Goal: Information Seeking & Learning: Learn about a topic

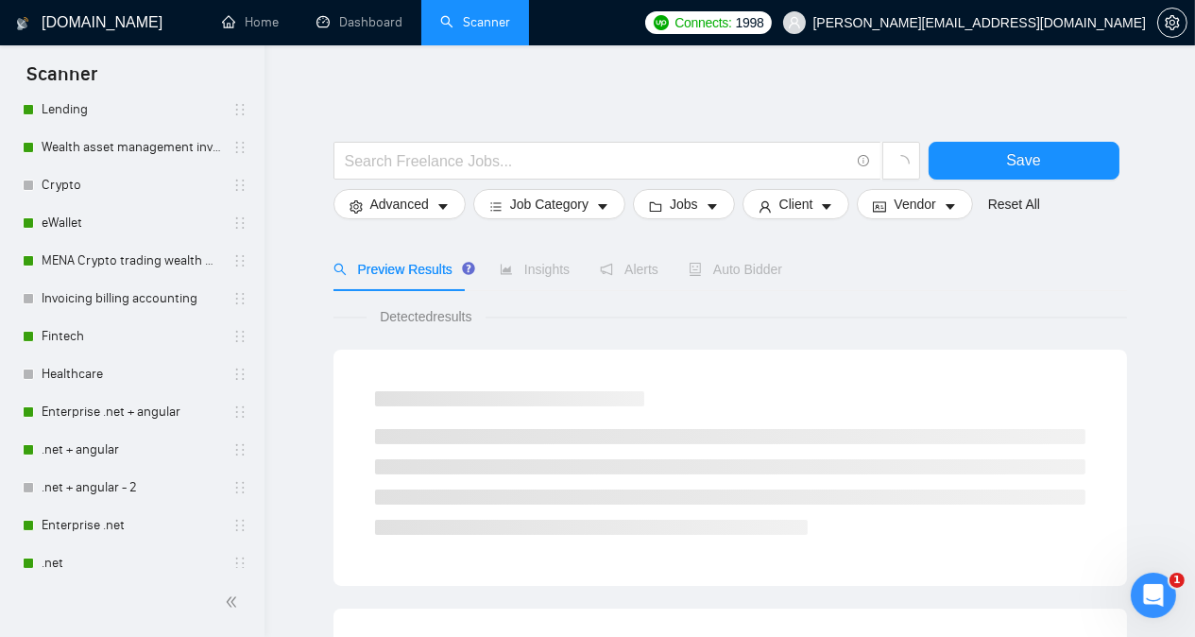
scroll to position [187, 0]
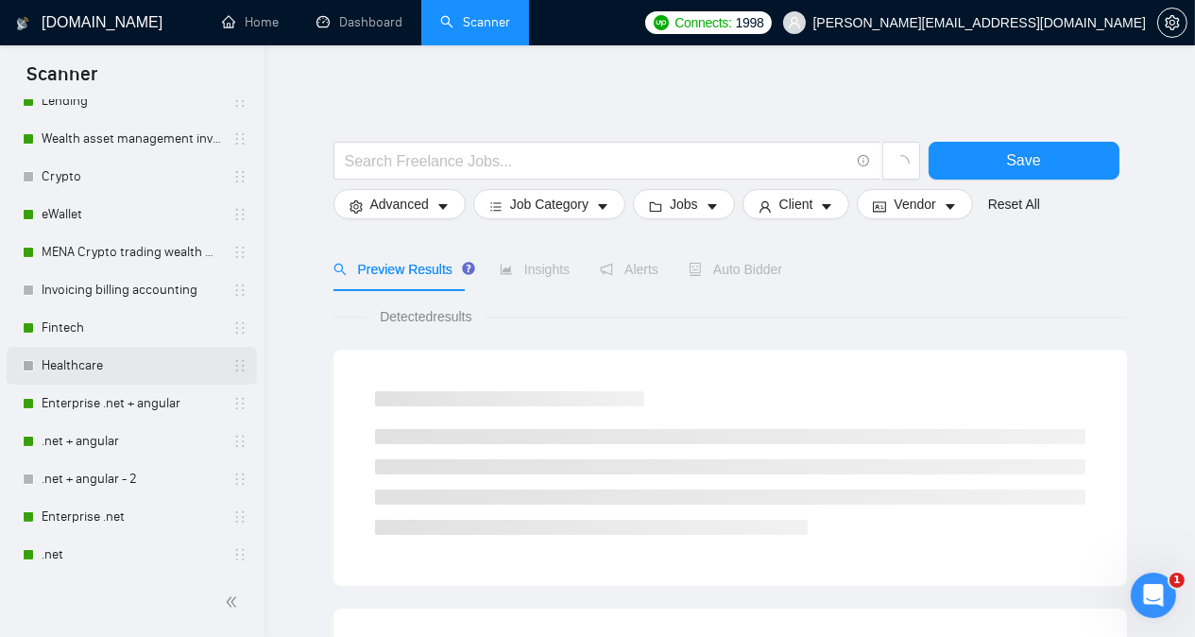
click at [111, 367] on link "Healthcare" at bounding box center [131, 366] width 179 height 38
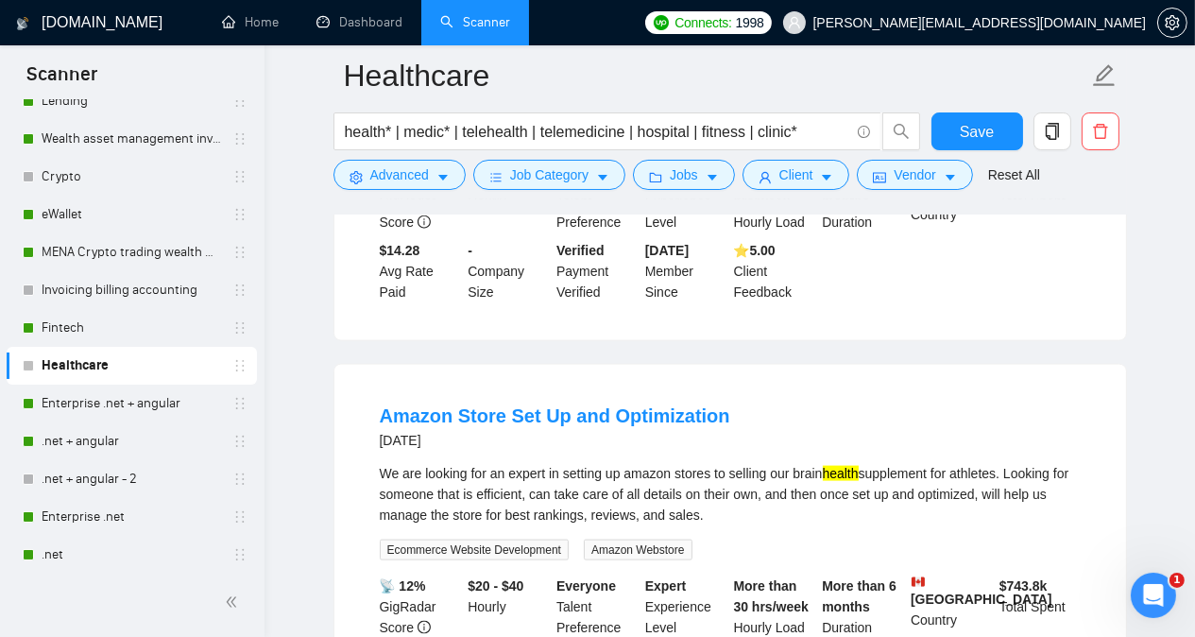
scroll to position [2909, 0]
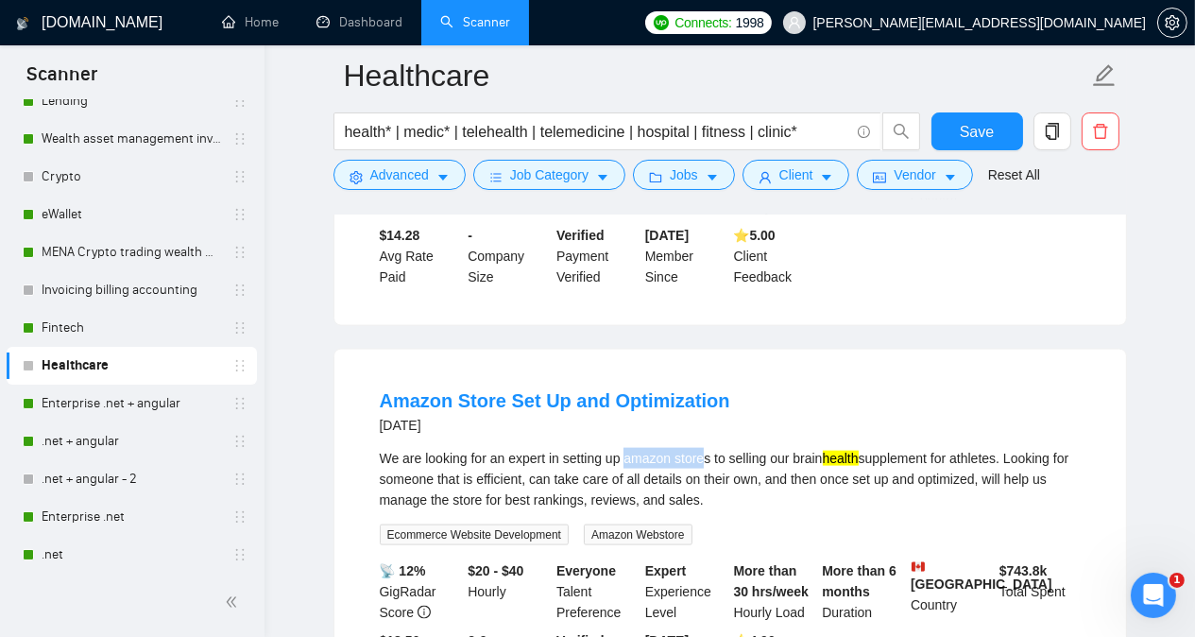
drag, startPoint x: 627, startPoint y: 435, endPoint x: 706, endPoint y: 435, distance: 78.4
click at [706, 448] on div "We are looking for an expert in setting up amazon stores to selling our brain h…" at bounding box center [730, 479] width 701 height 62
copy div "amazon store"
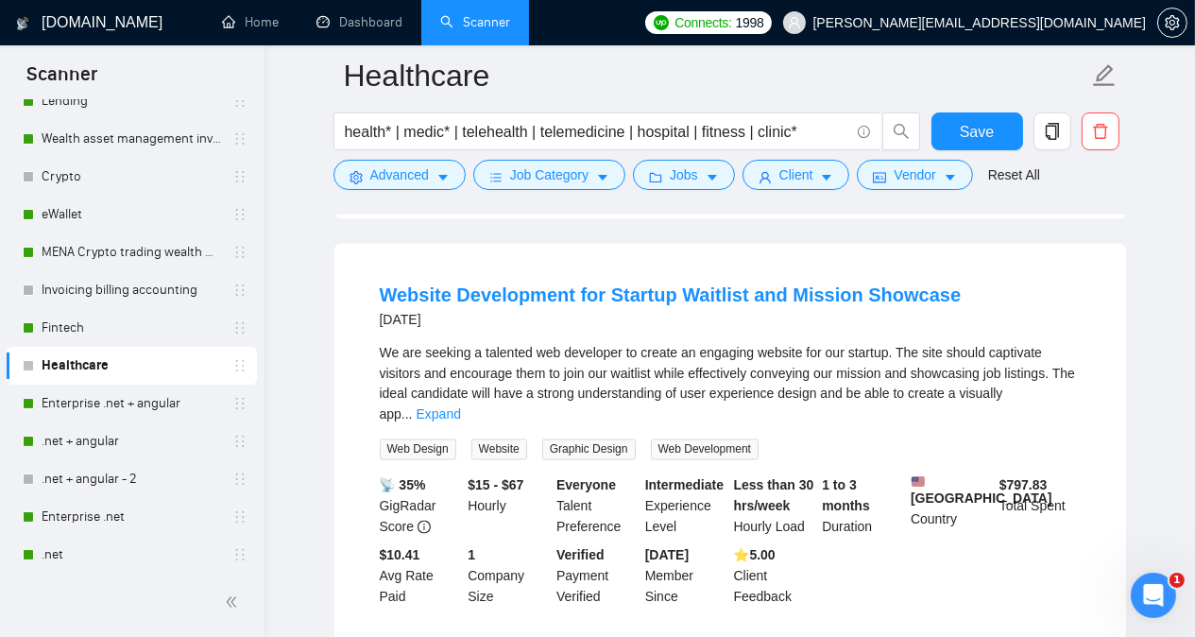
scroll to position [3816, 0]
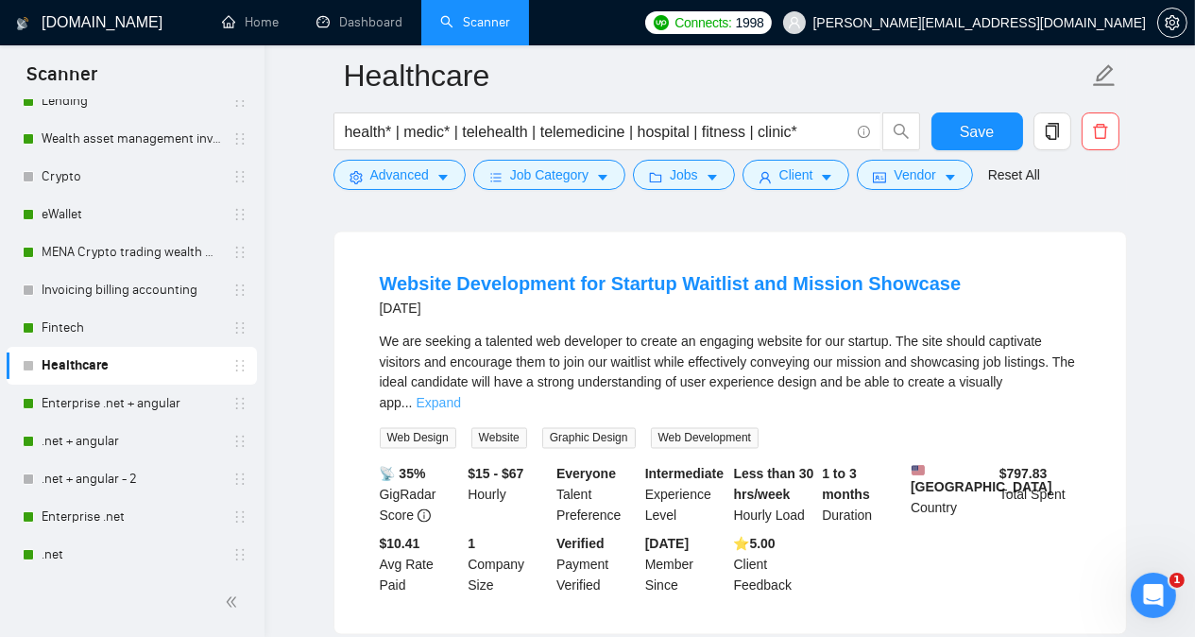
click at [461, 396] on link "Expand" at bounding box center [439, 403] width 44 height 15
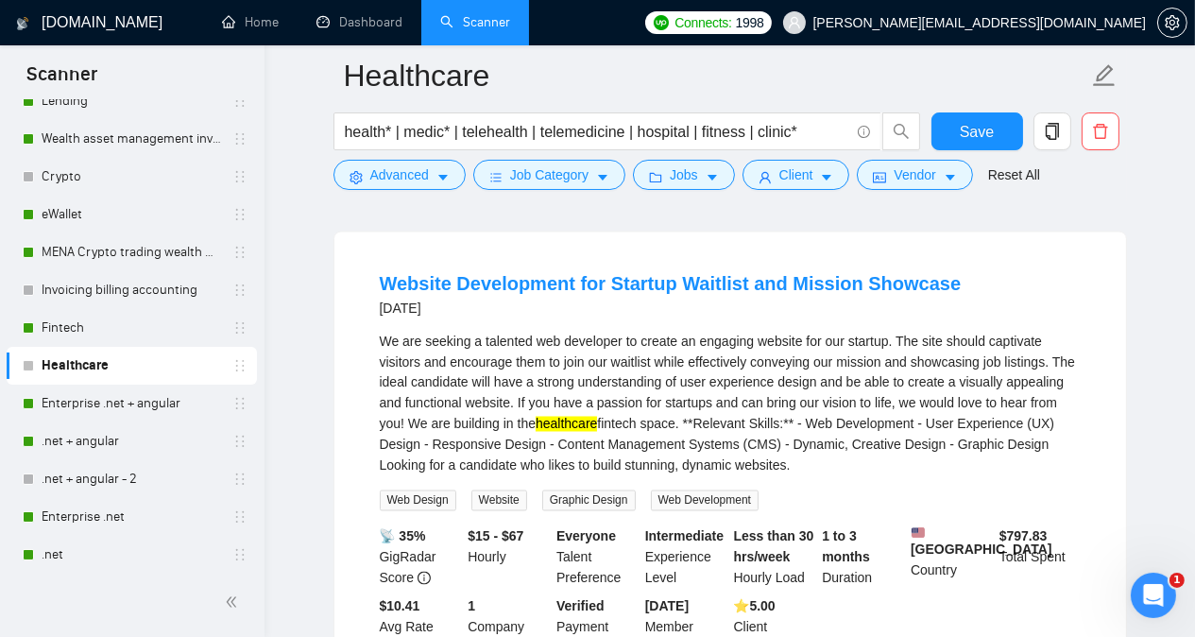
click at [1119, 375] on div "Website Development for Startup Waitlist and Mission Showcase 24 days ago We ar…" at bounding box center [730, 464] width 792 height 464
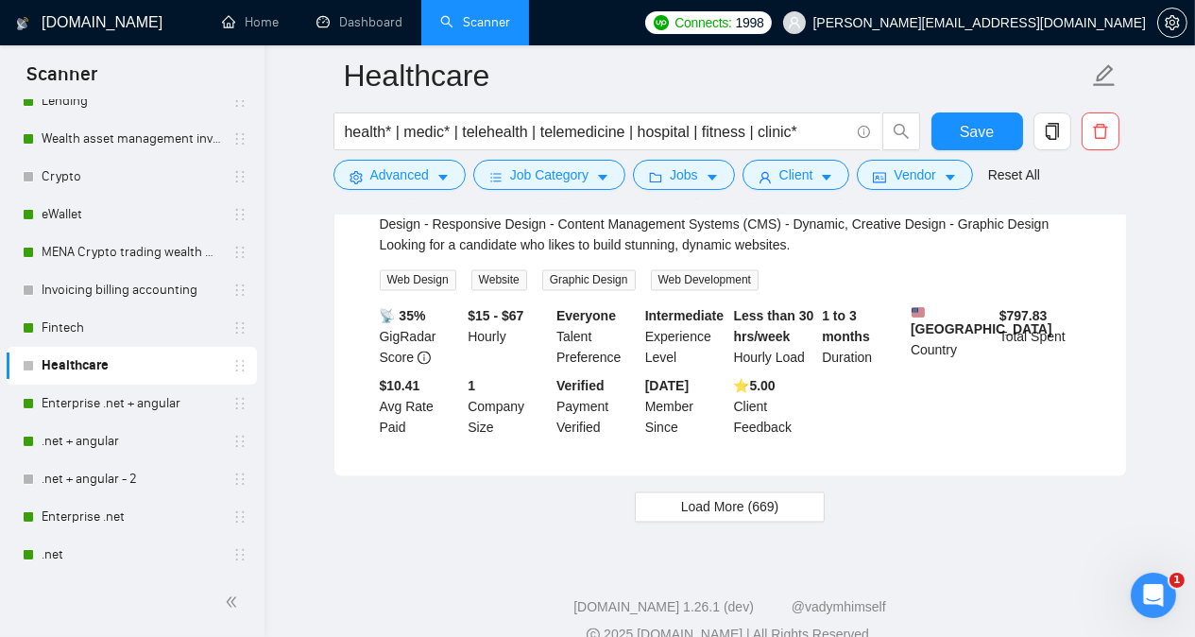
scroll to position [4050, 0]
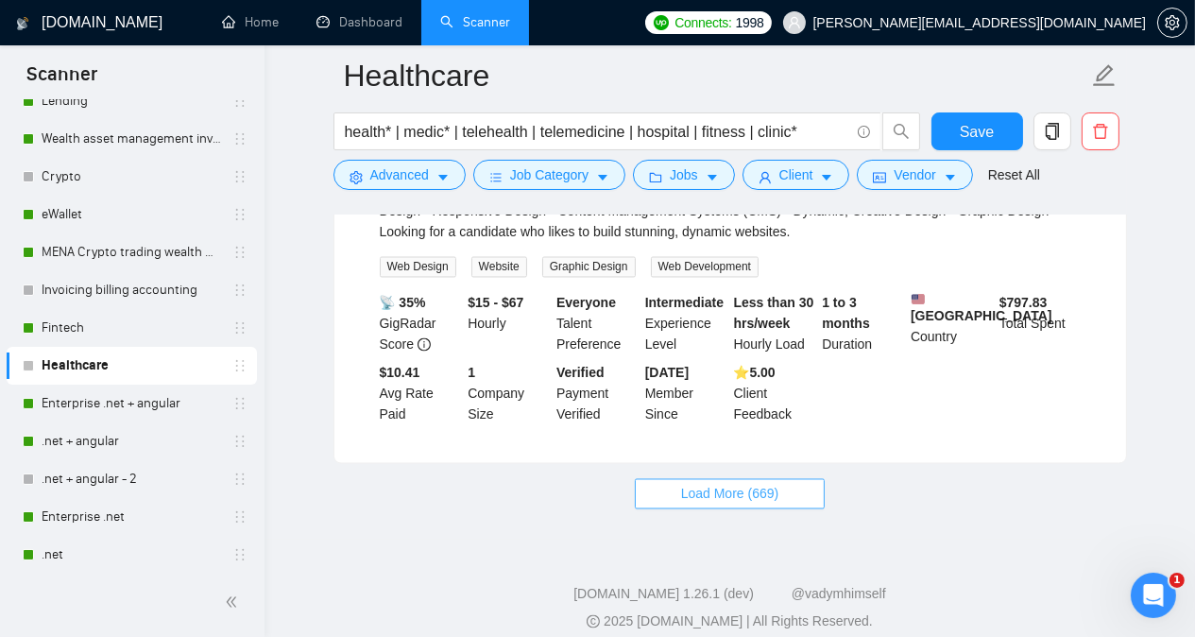
click at [793, 479] on button "Load More (669)" at bounding box center [730, 494] width 191 height 30
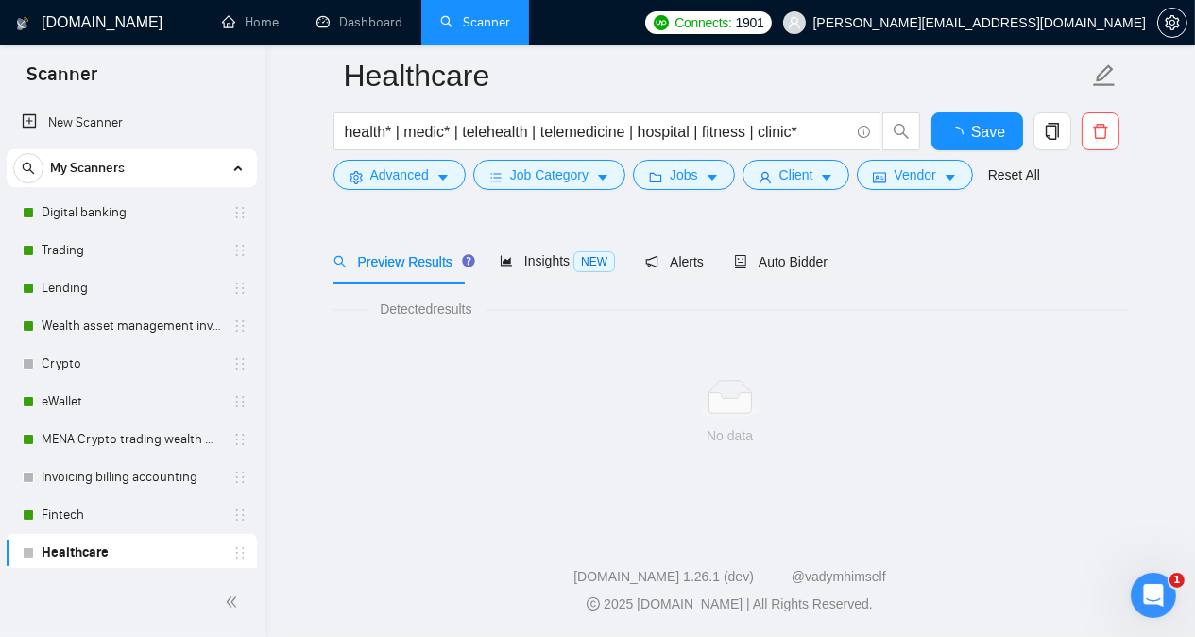
scroll to position [37, 0]
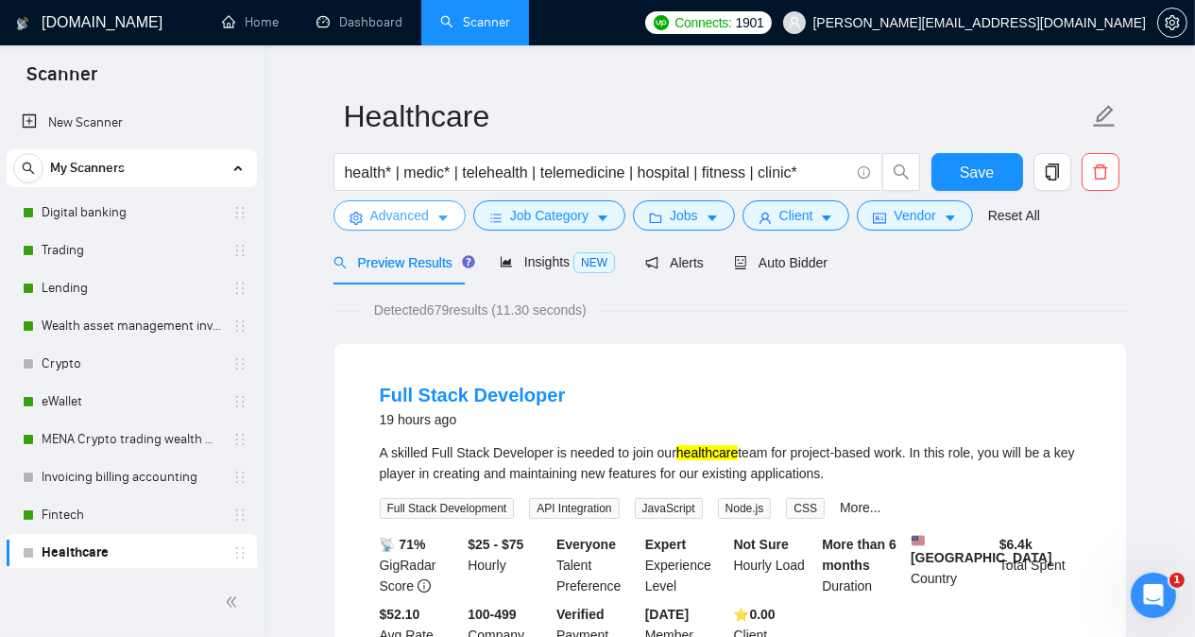
click at [377, 217] on span "Advanced" at bounding box center [399, 215] width 59 height 21
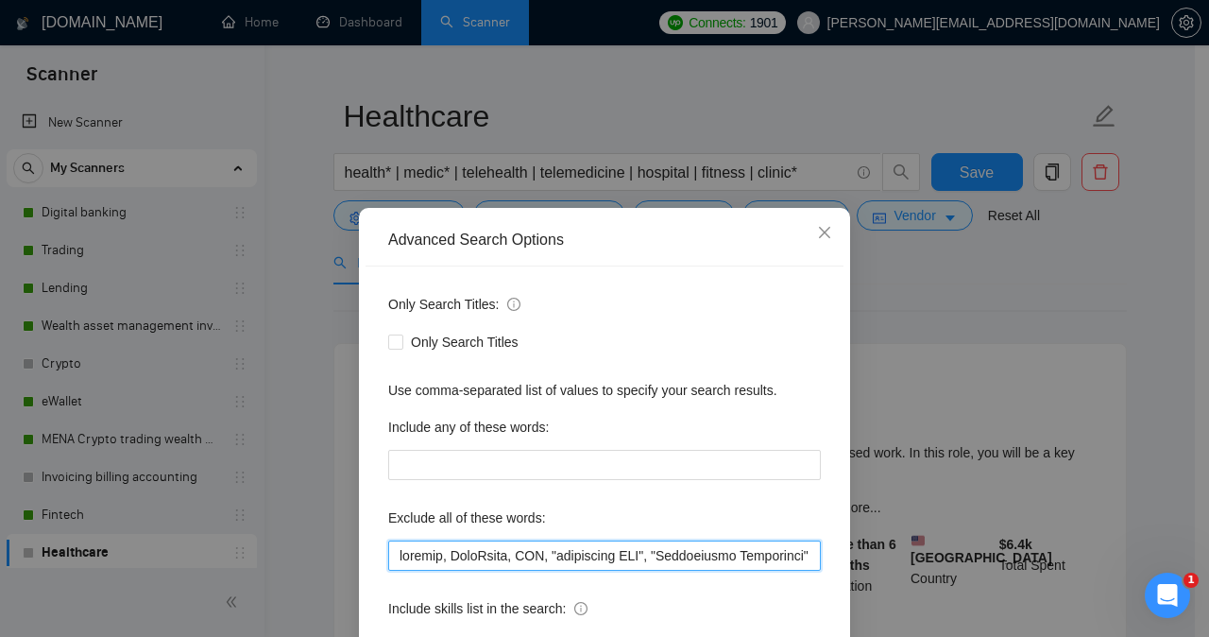
paste input "amazon store"
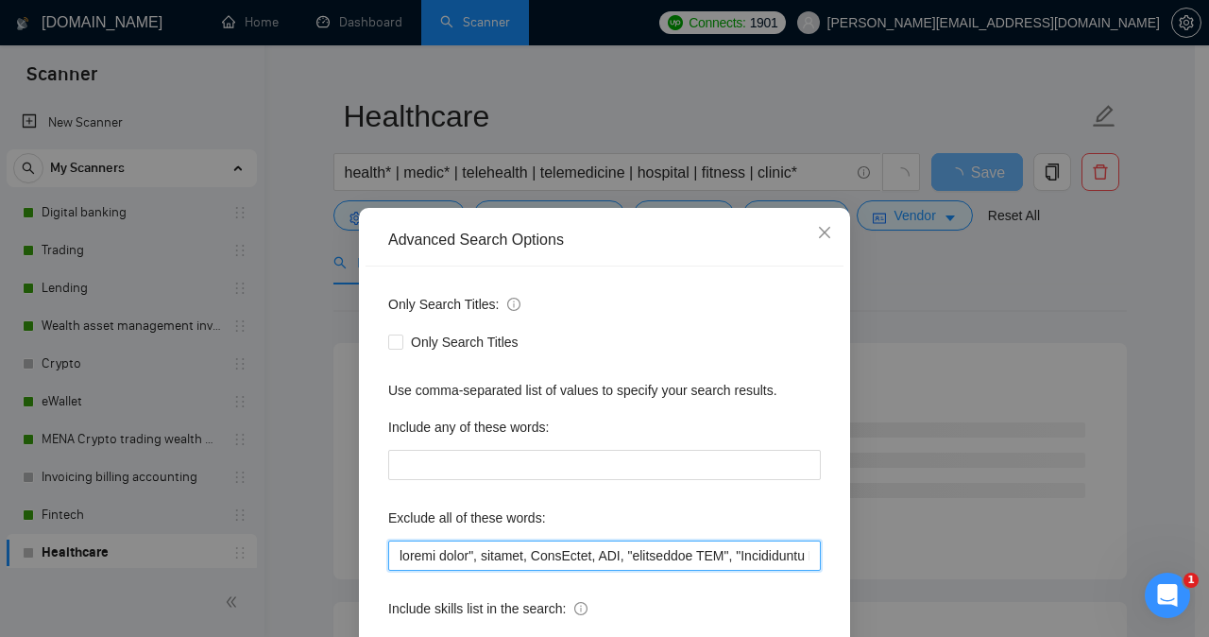
click at [392, 553] on input "text" at bounding box center [604, 555] width 433 height 30
type input ""amazon store", chatbot, BackAware, CRO, "fractional CTO", "Integration Consult…"
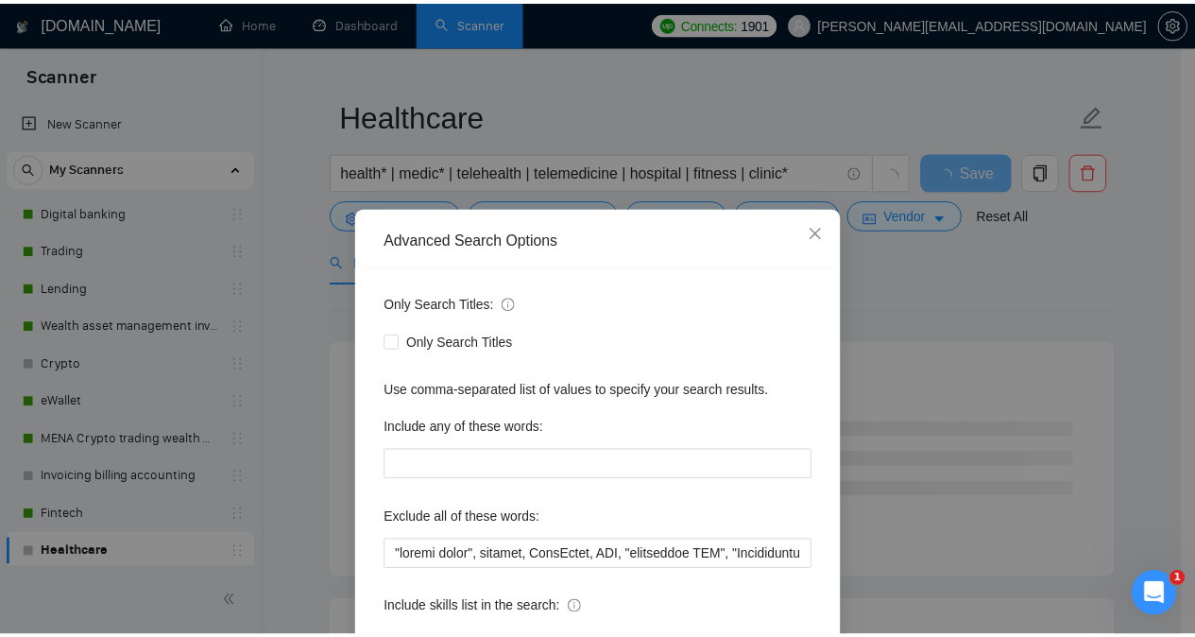
scroll to position [148, 0]
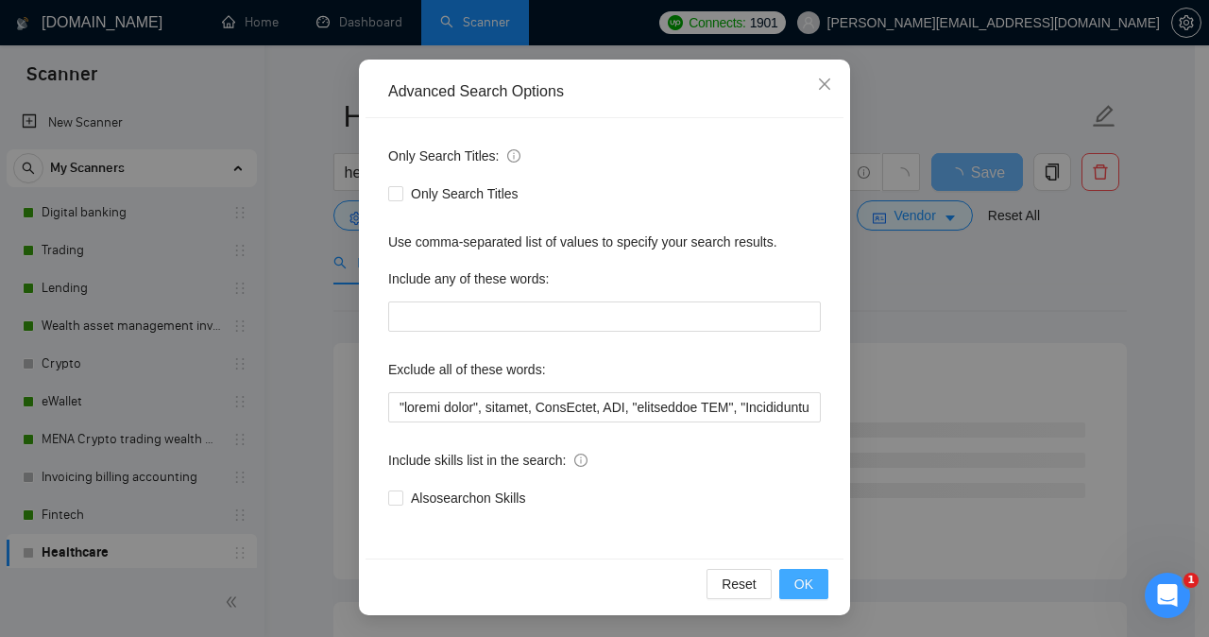
click at [802, 585] on span "OK" at bounding box center [803, 583] width 19 height 21
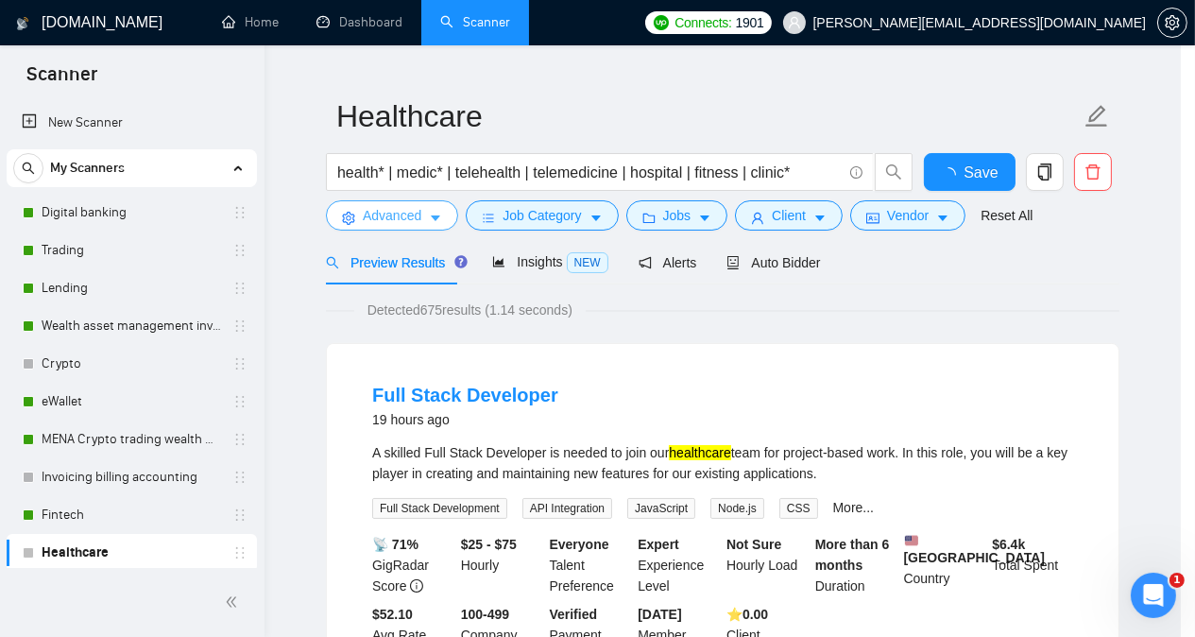
scroll to position [0, 0]
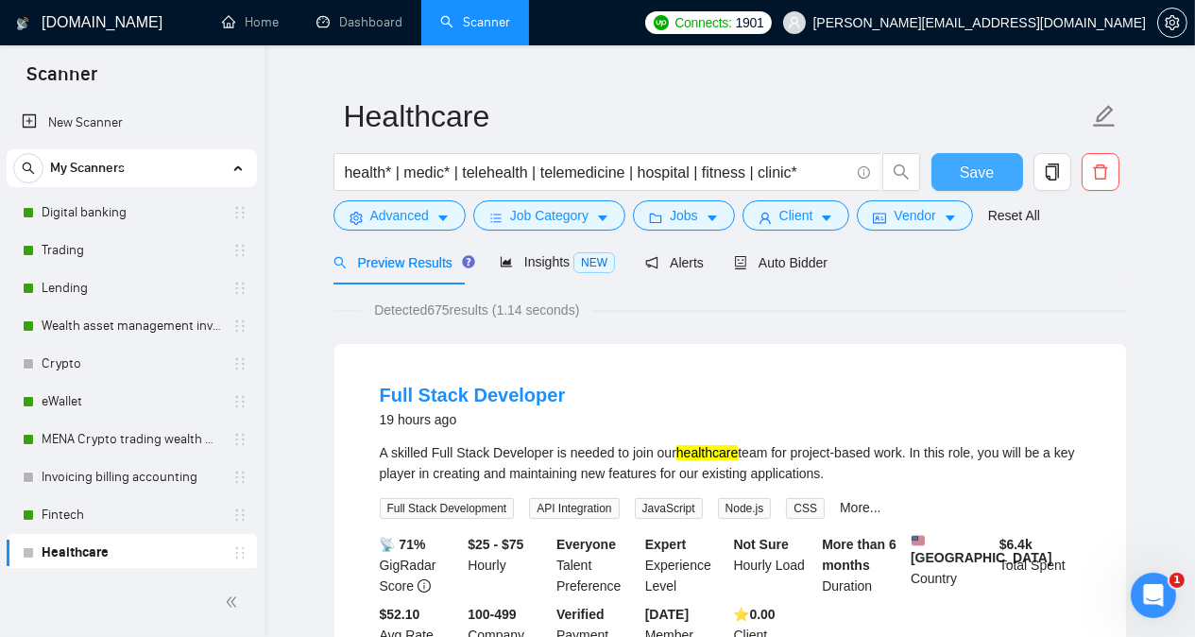
click at [995, 170] on button "Save" at bounding box center [977, 172] width 92 height 38
click at [1080, 273] on div "Preview Results Insights NEW Alerts Auto Bidder" at bounding box center [729, 262] width 793 height 44
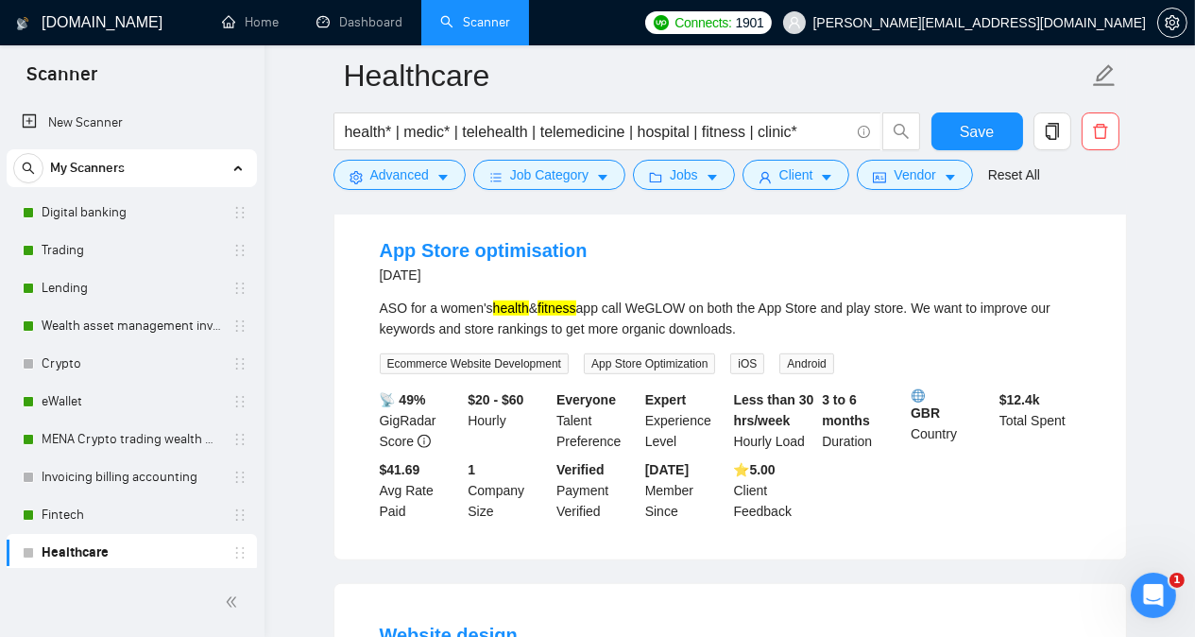
scroll to position [1435, 0]
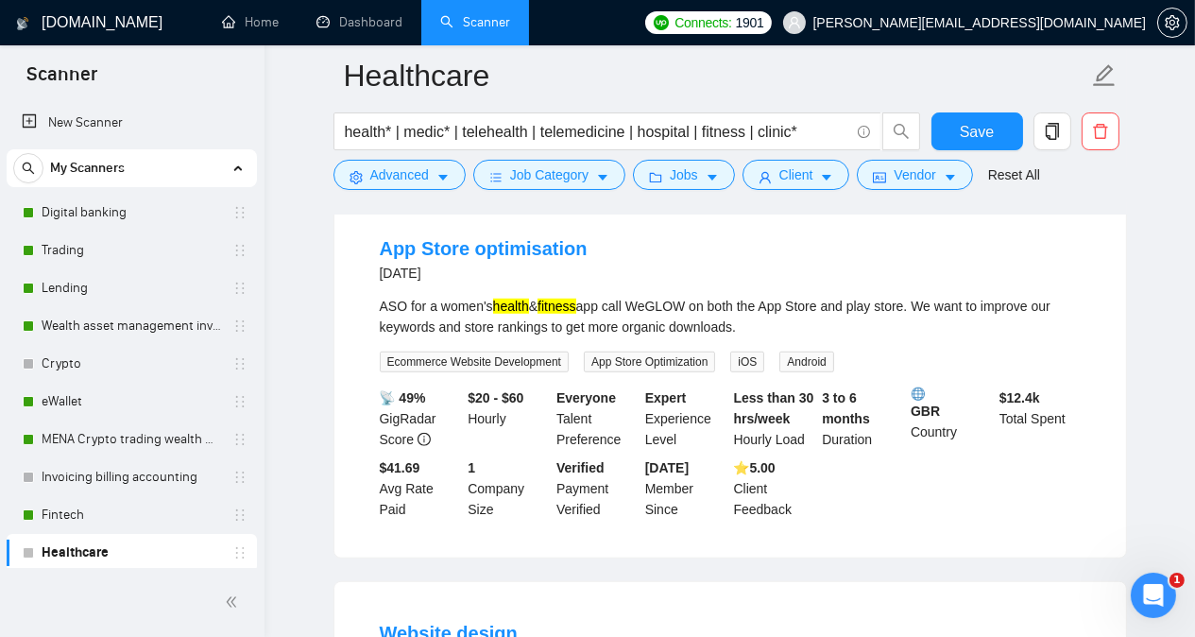
click at [393, 296] on div "ASO for a women's health & fitness app call WeGLOW on both the App Store and pl…" at bounding box center [730, 317] width 701 height 42
copy div "ASO"
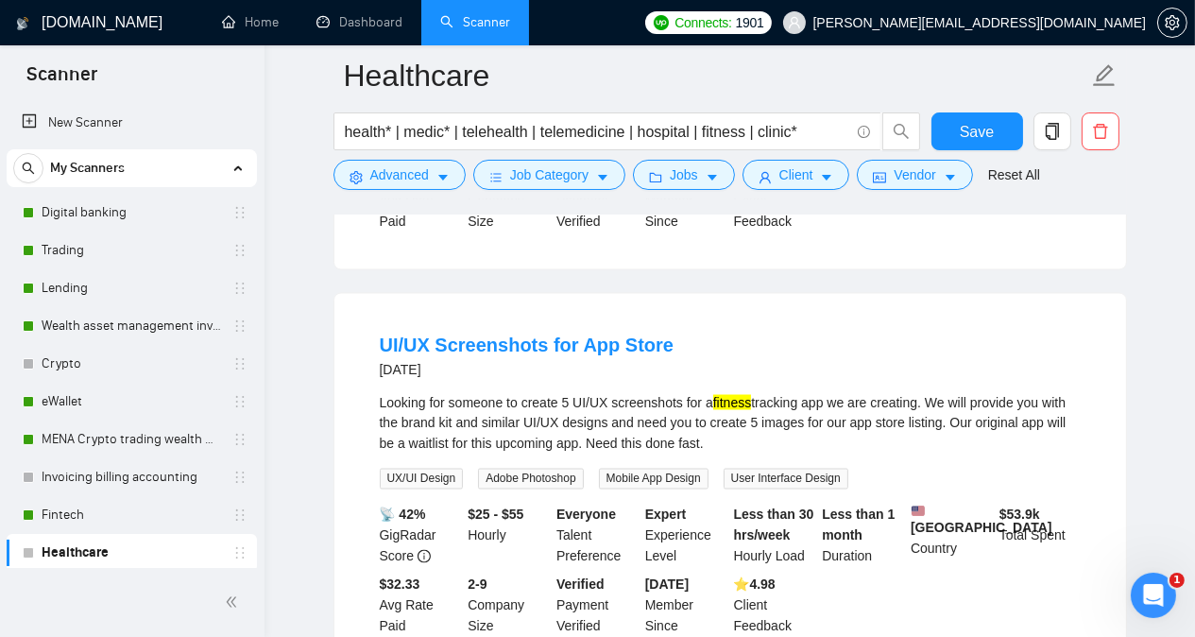
scroll to position [3778, 0]
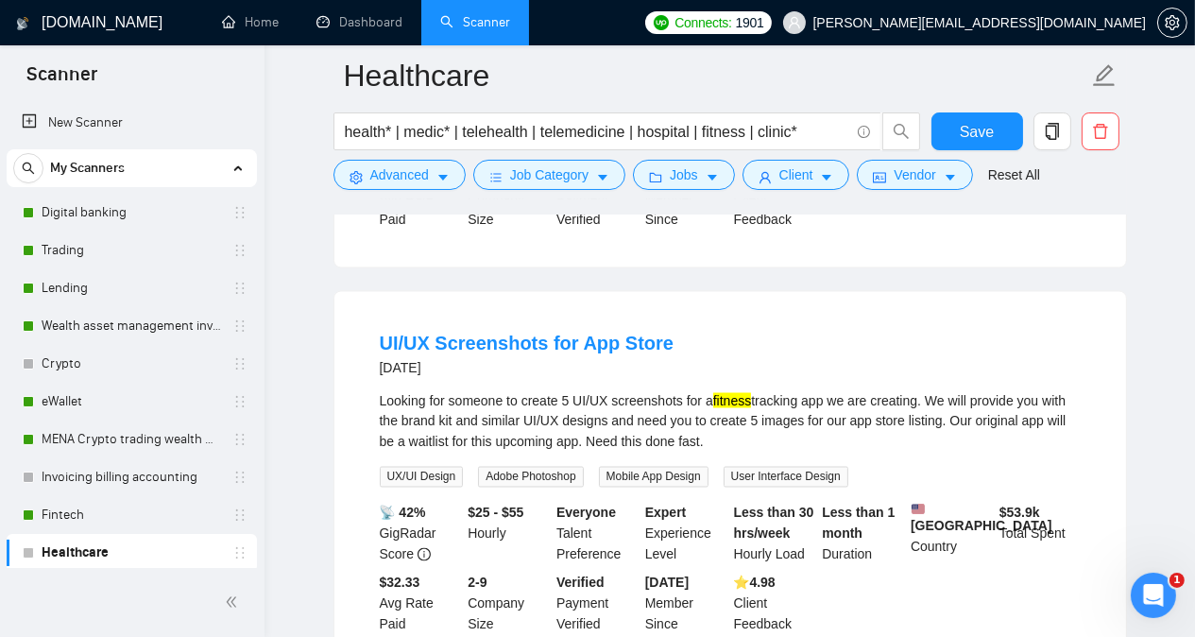
click at [584, 390] on div "Looking for someone to create 5 UI/UX screenshots for a fitness tracking app we…" at bounding box center [730, 421] width 701 height 62
drag, startPoint x: 584, startPoint y: 364, endPoint x: 562, endPoint y: 350, distance: 25.9
click at [562, 350] on li "UI/UX Screenshots for App Store [DATE] Looking for someone to create 5 UI/UX sc…" at bounding box center [730, 482] width 746 height 335
drag, startPoint x: 572, startPoint y: 362, endPoint x: 606, endPoint y: 365, distance: 34.1
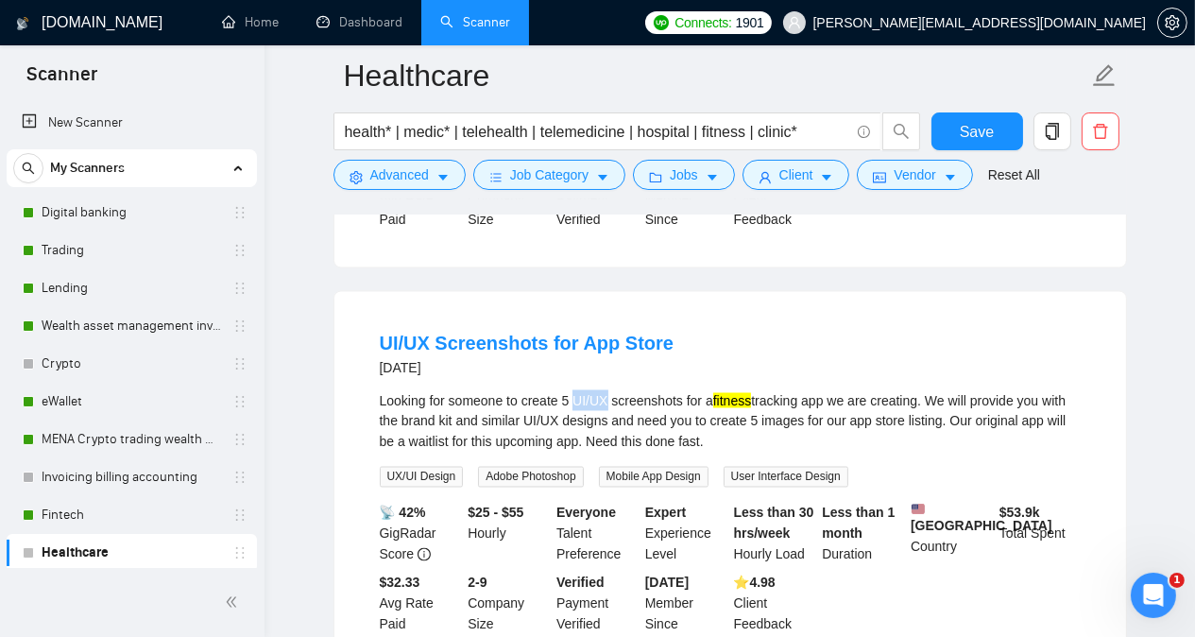
click at [606, 390] on div "Looking for someone to create 5 UI/UX screenshots for a fitness tracking app we…" at bounding box center [730, 421] width 701 height 62
copy div "UI/UX"
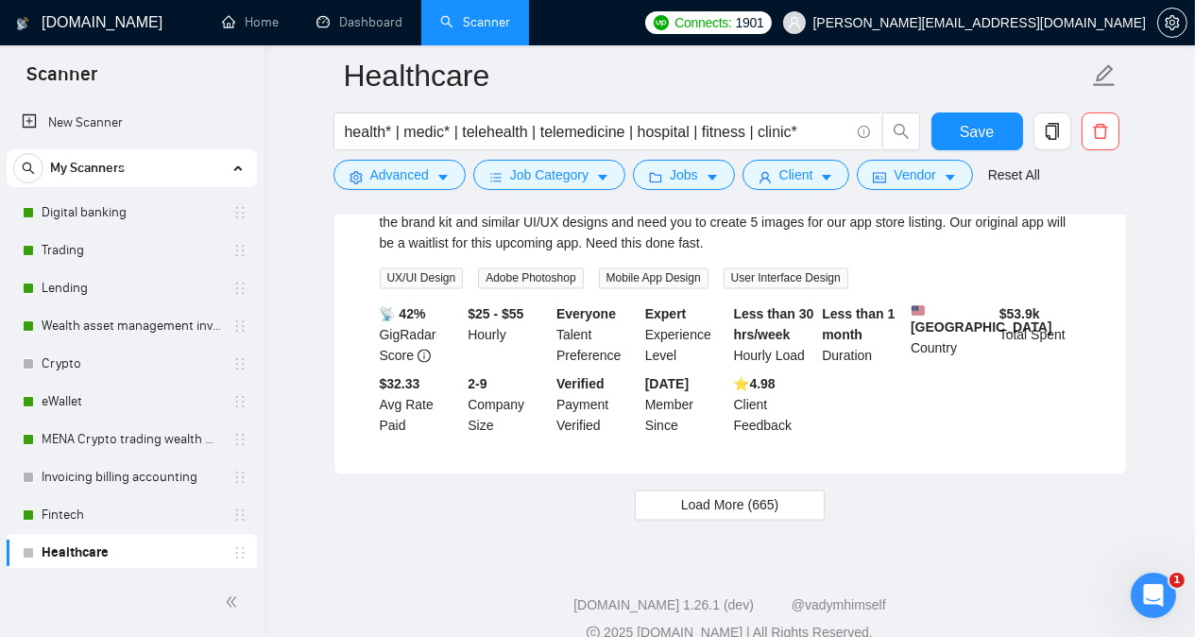
scroll to position [3980, 0]
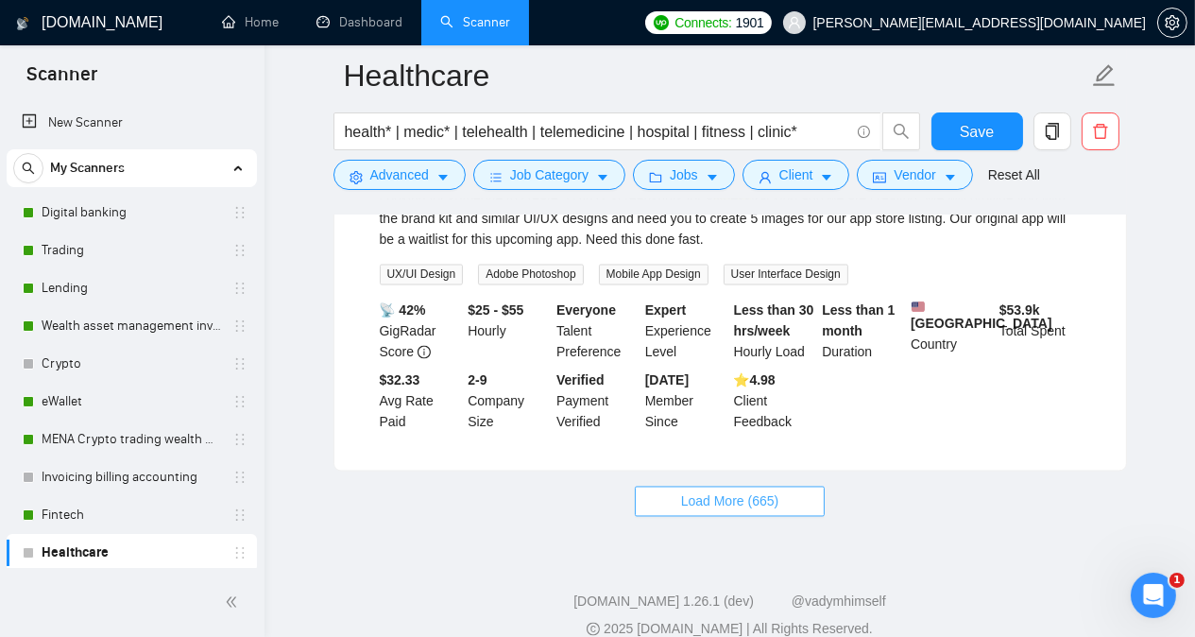
click at [793, 486] on button "Load More (665)" at bounding box center [730, 501] width 191 height 30
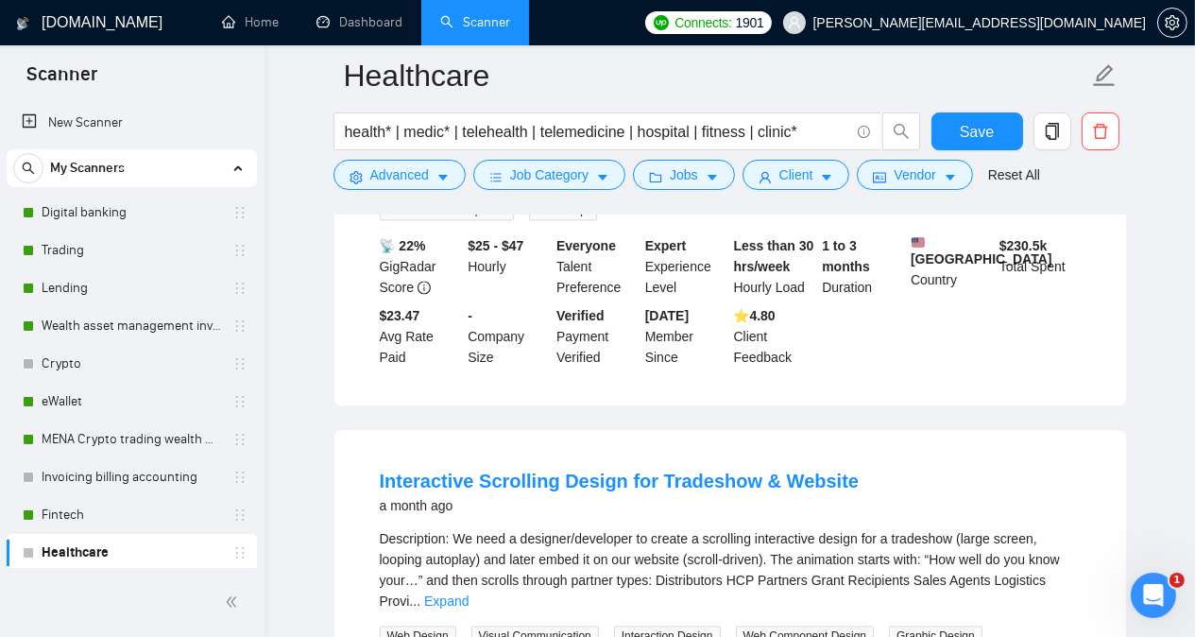
scroll to position [4622, 0]
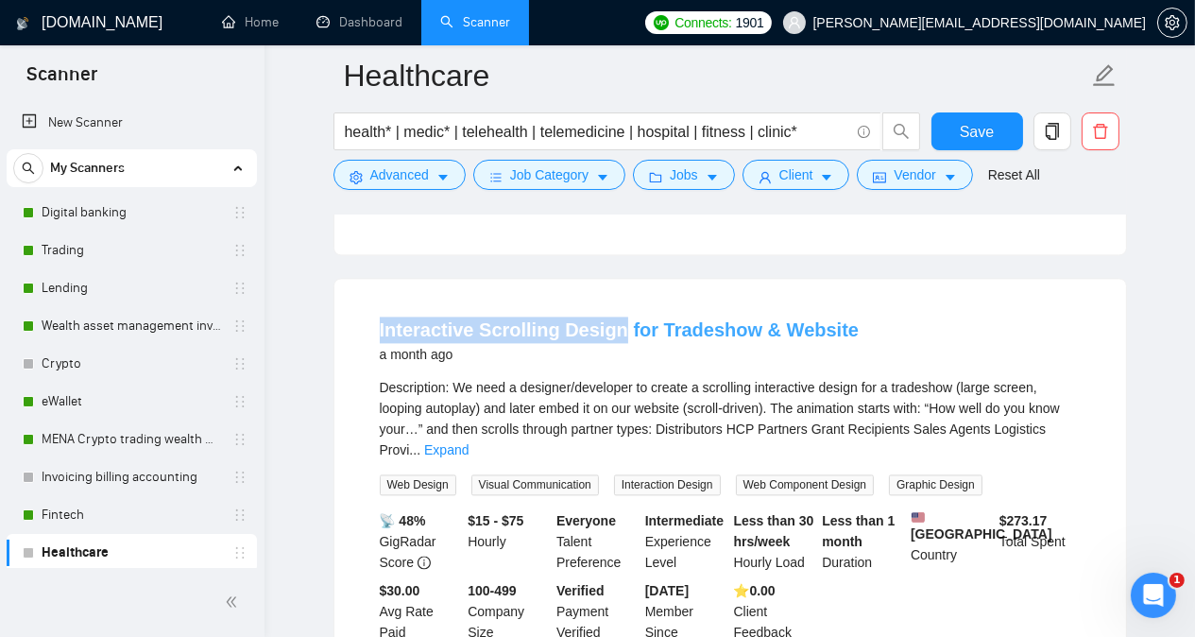
drag, startPoint x: 367, startPoint y: 290, endPoint x: 612, endPoint y: 298, distance: 244.8
click at [612, 301] on li "Interactive Scrolling Design for Tradeshow & Website a month ago Description: W…" at bounding box center [730, 479] width 746 height 356
copy link "Interactive Scrolling Design"
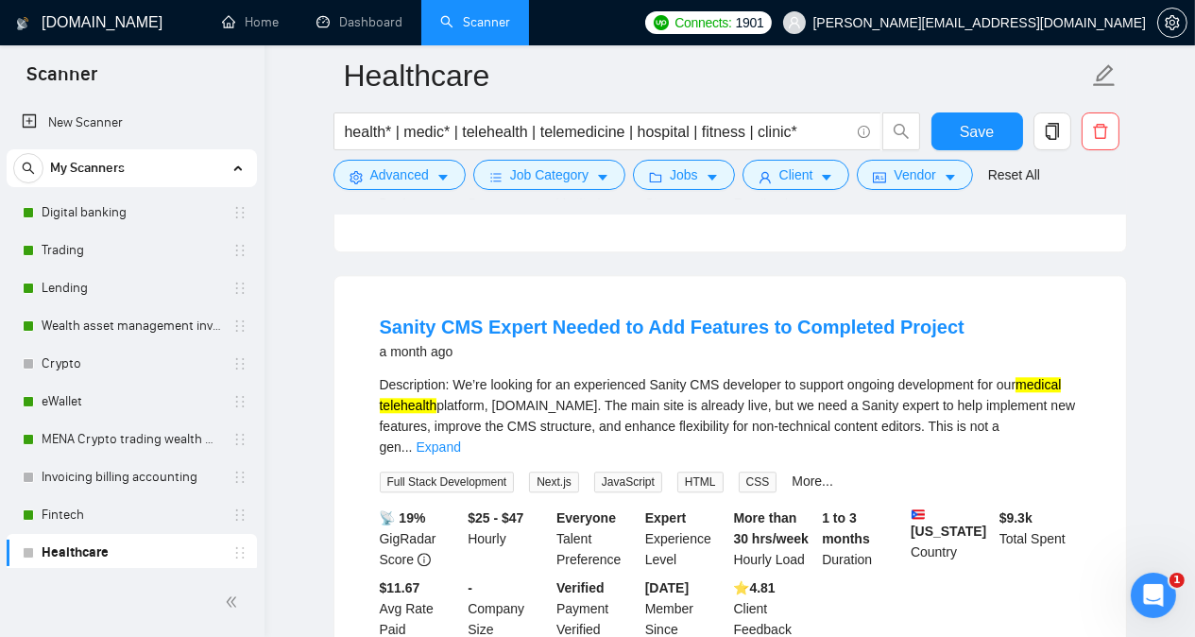
scroll to position [5416, 0]
click at [658, 373] on div "Description: We’re looking for an experienced Sanity CMS developer to support o…" at bounding box center [730, 414] width 701 height 83
copy div "Sanity"
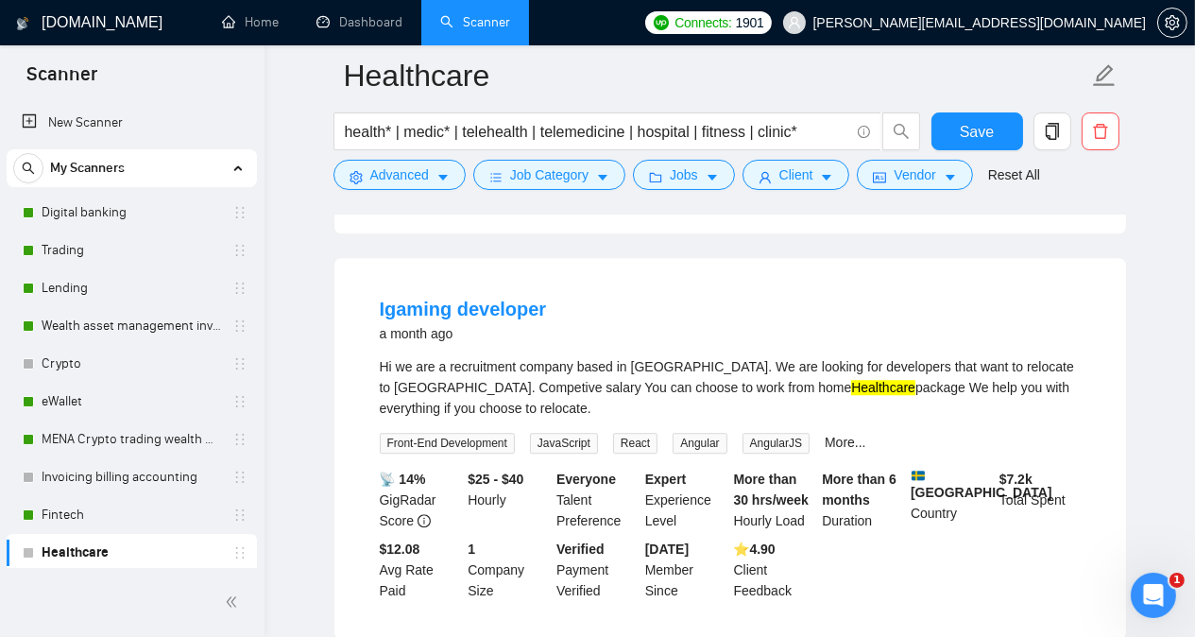
scroll to position [5869, 0]
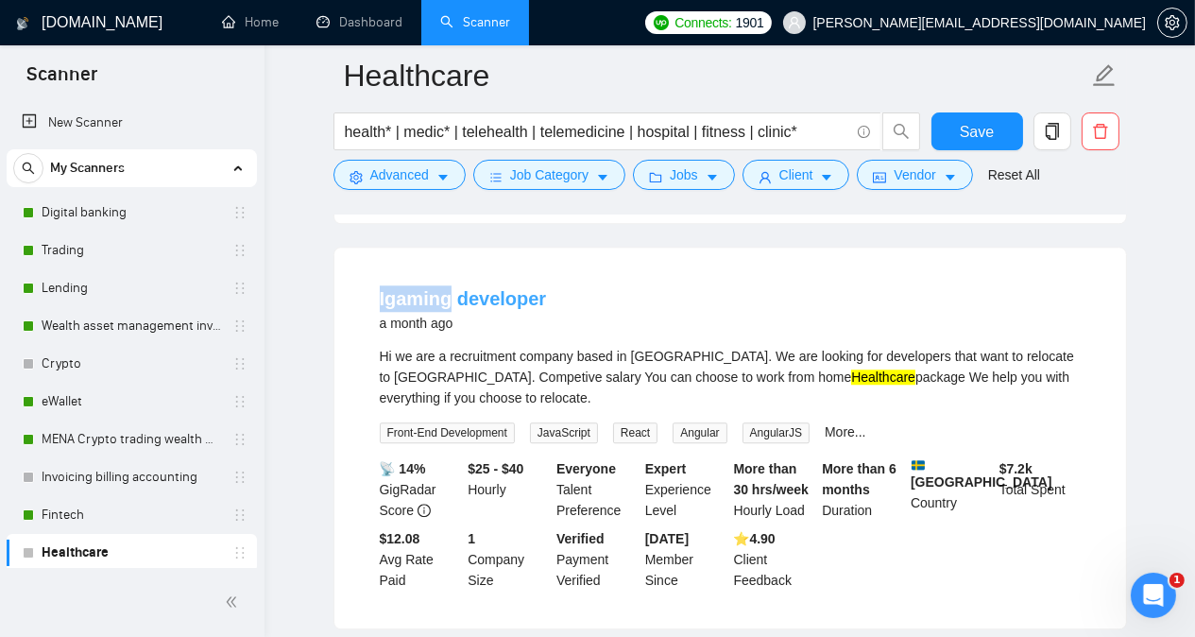
drag, startPoint x: 367, startPoint y: 231, endPoint x: 450, endPoint y: 230, distance: 83.1
click at [450, 270] on li "Igaming developer a month ago Hi we are a recruitment company based in [GEOGRAP…" at bounding box center [730, 437] width 746 height 335
copy link "Igaming"
click at [522, 346] on div "Hi we are a recruitment company based in [GEOGRAPHIC_DATA]. We are looking for …" at bounding box center [730, 377] width 701 height 62
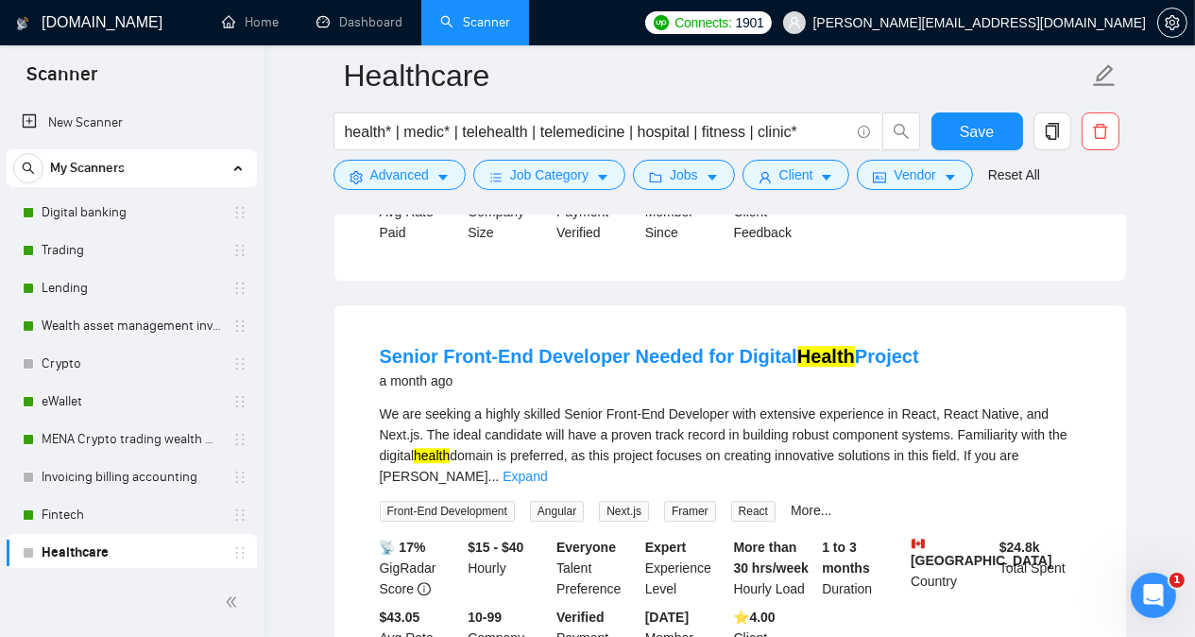
scroll to position [6247, 0]
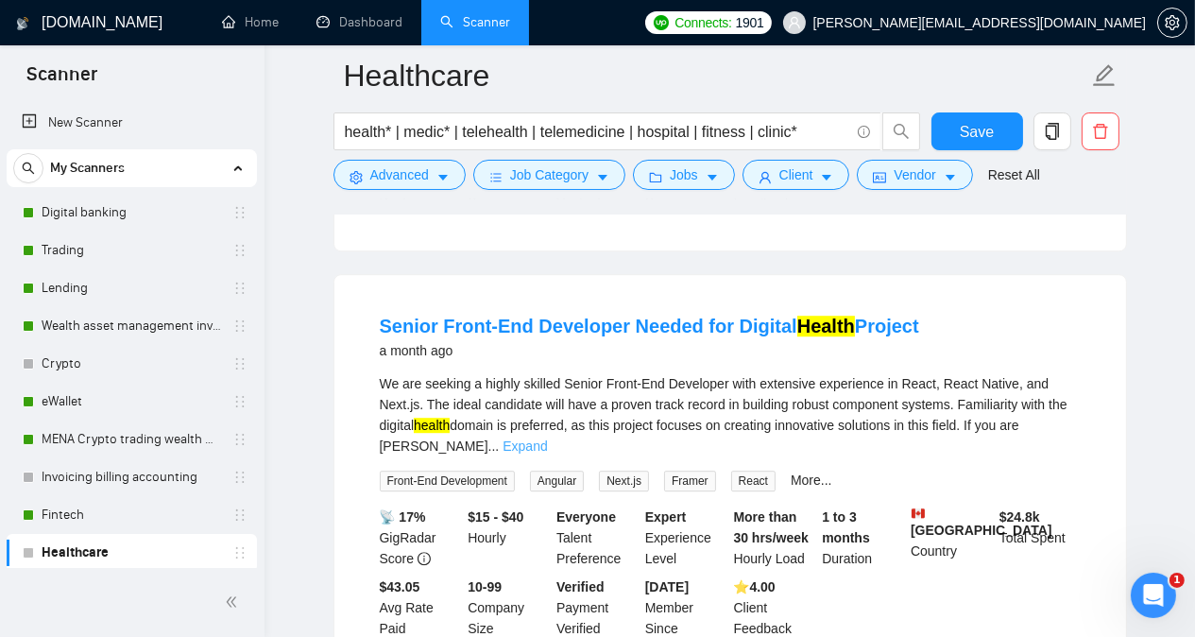
click at [547, 438] on link "Expand" at bounding box center [525, 445] width 44 height 15
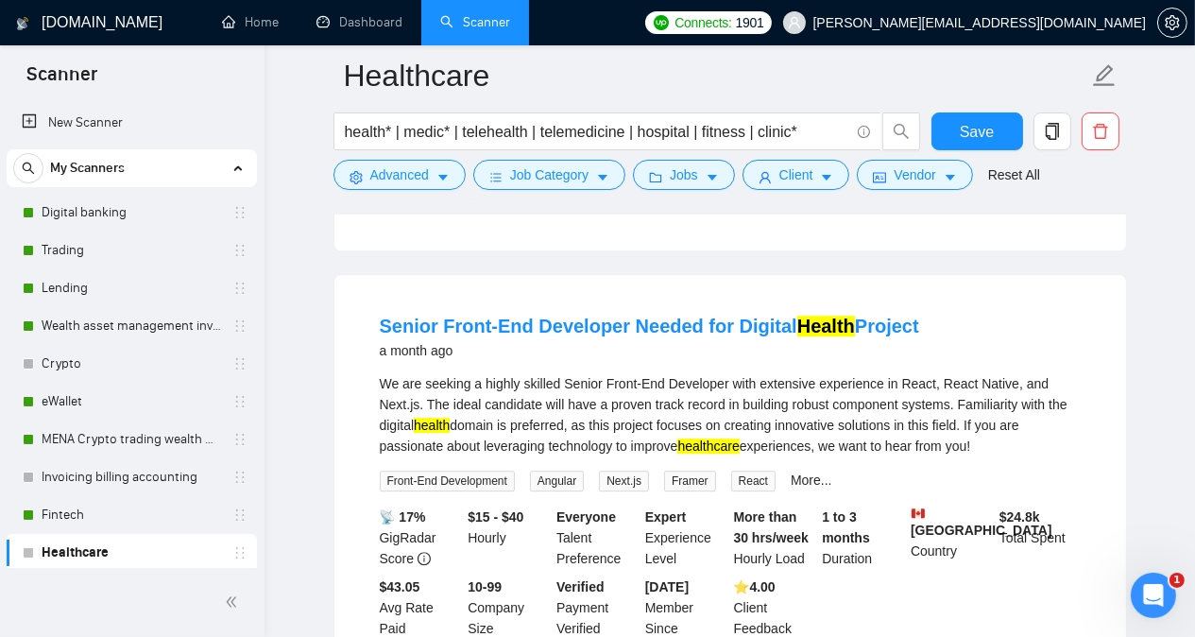
scroll to position [5690, 0]
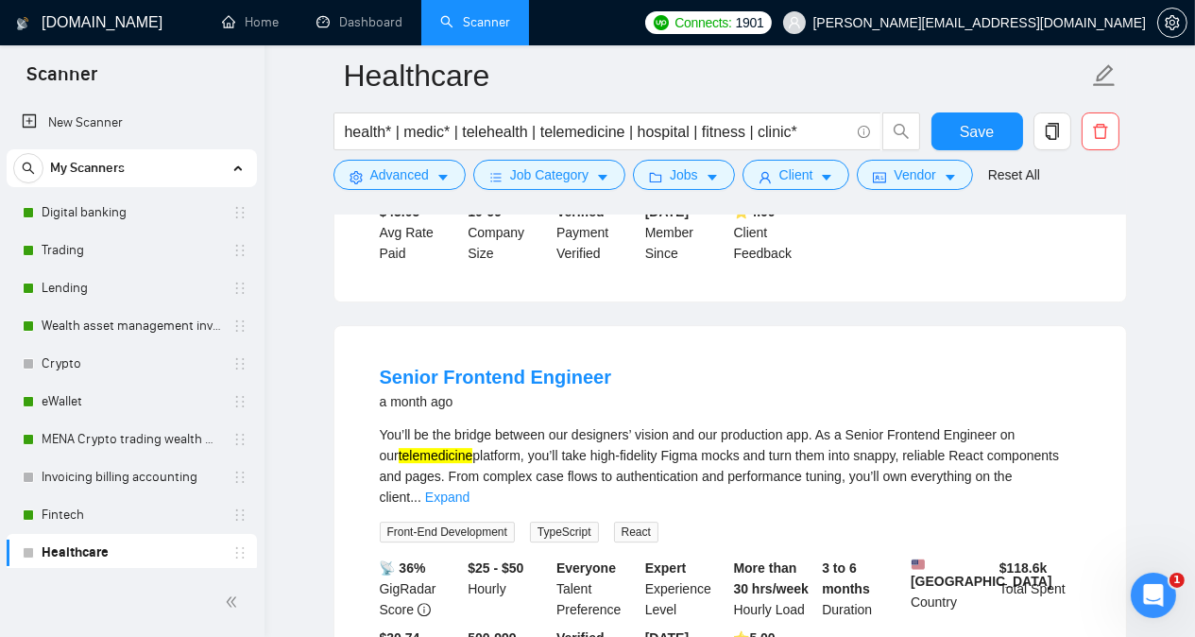
scroll to position [6635, 0]
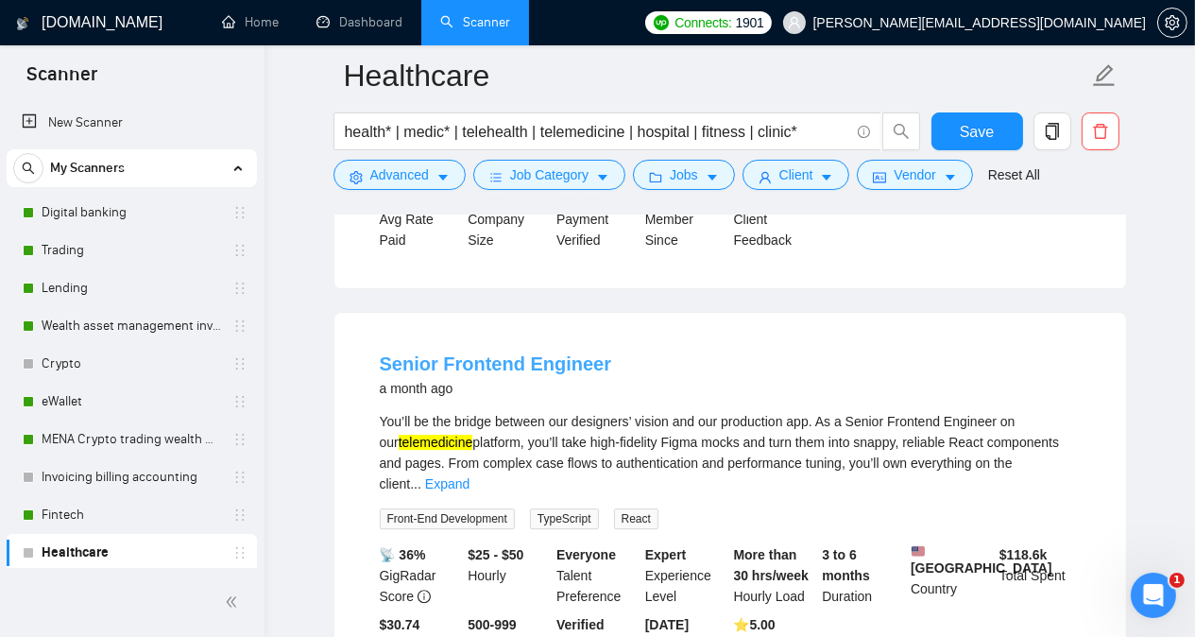
click at [550, 353] on link "Senior Frontend Engineer" at bounding box center [496, 363] width 232 height 21
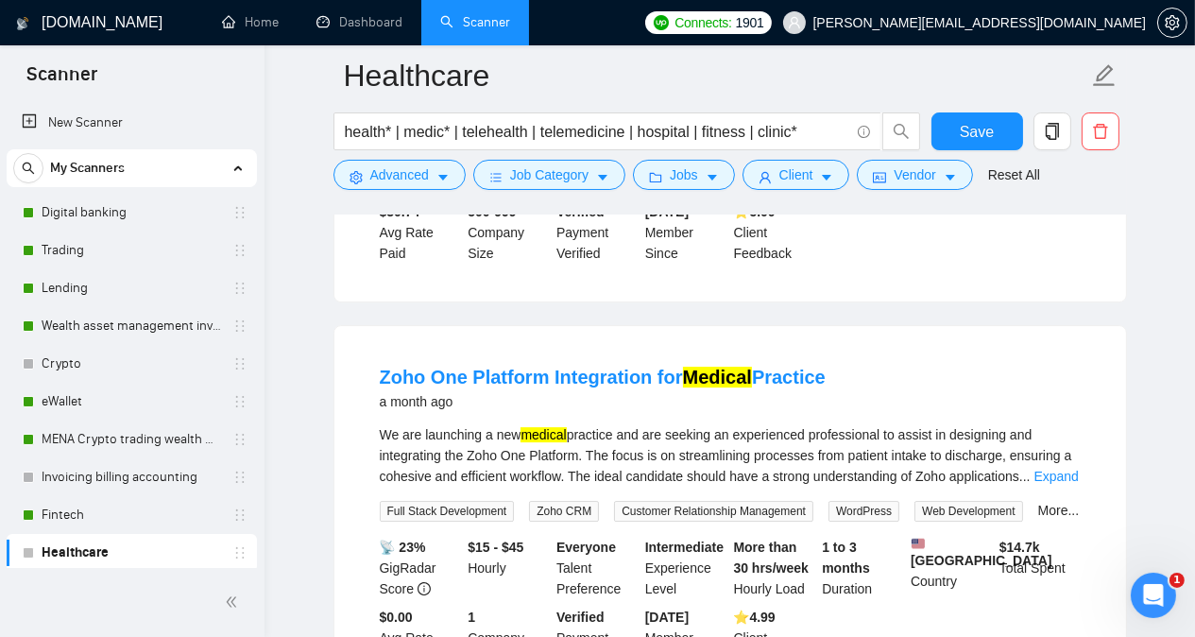
scroll to position [7051, 0]
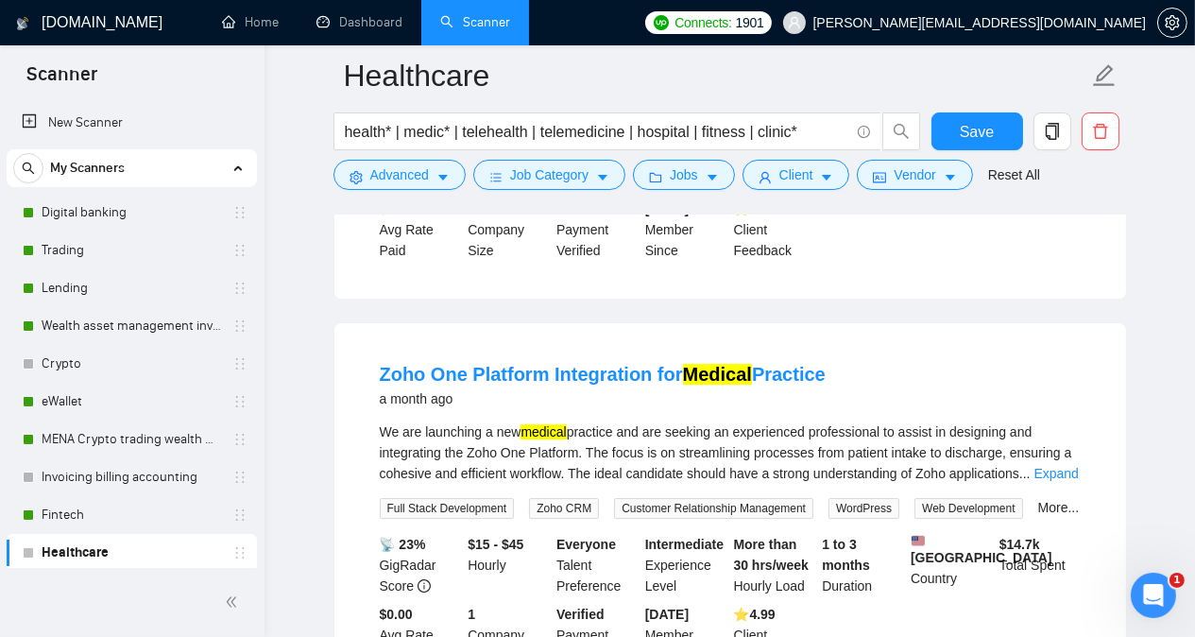
click at [476, 421] on div "We are launching a new medical practice and are seeking an experienced professi…" at bounding box center [730, 452] width 701 height 62
copy div "Zoho"
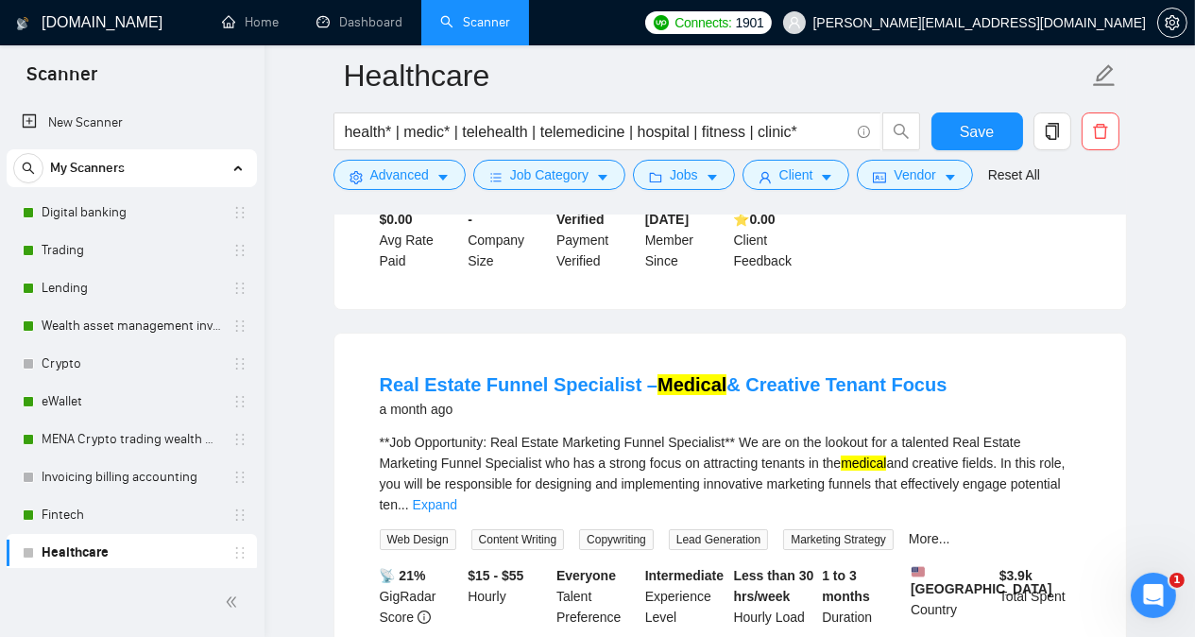
scroll to position [7882, 0]
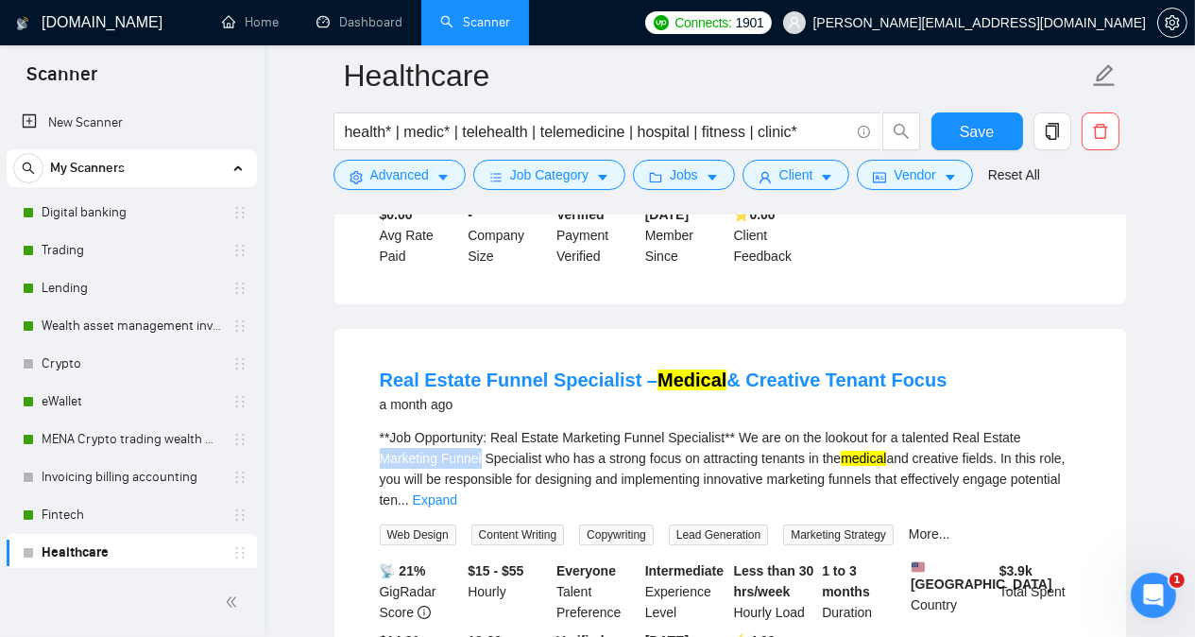
drag, startPoint x: 1017, startPoint y: 366, endPoint x: 417, endPoint y: 387, distance: 601.2
click at [417, 427] on div "**Job Opportunity: Real Estate Marketing Funnel Specialist** We are on the look…" at bounding box center [730, 468] width 701 height 83
copy div "Marketing Funnel"
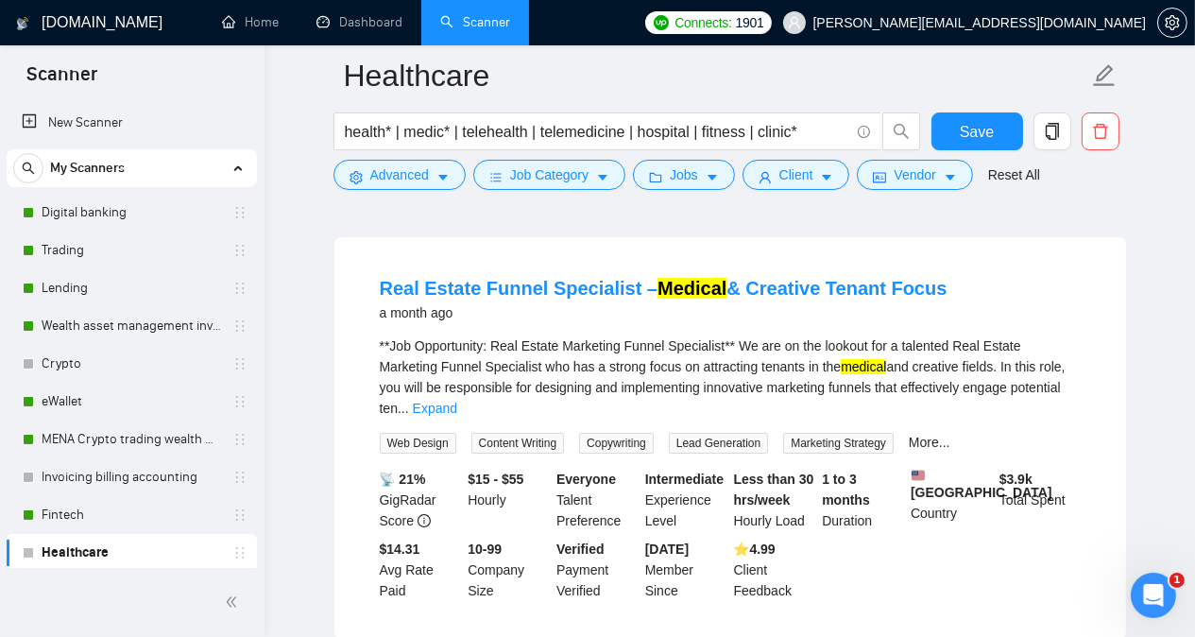
scroll to position [8090, 0]
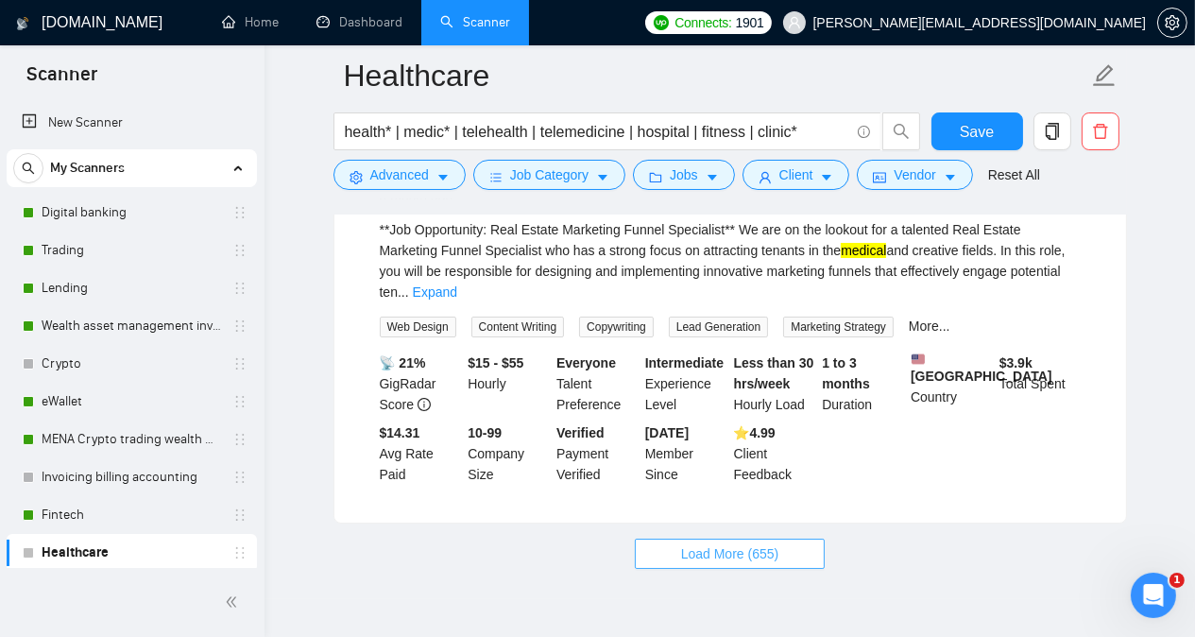
click at [745, 543] on span "Load More (655)" at bounding box center [730, 553] width 98 height 21
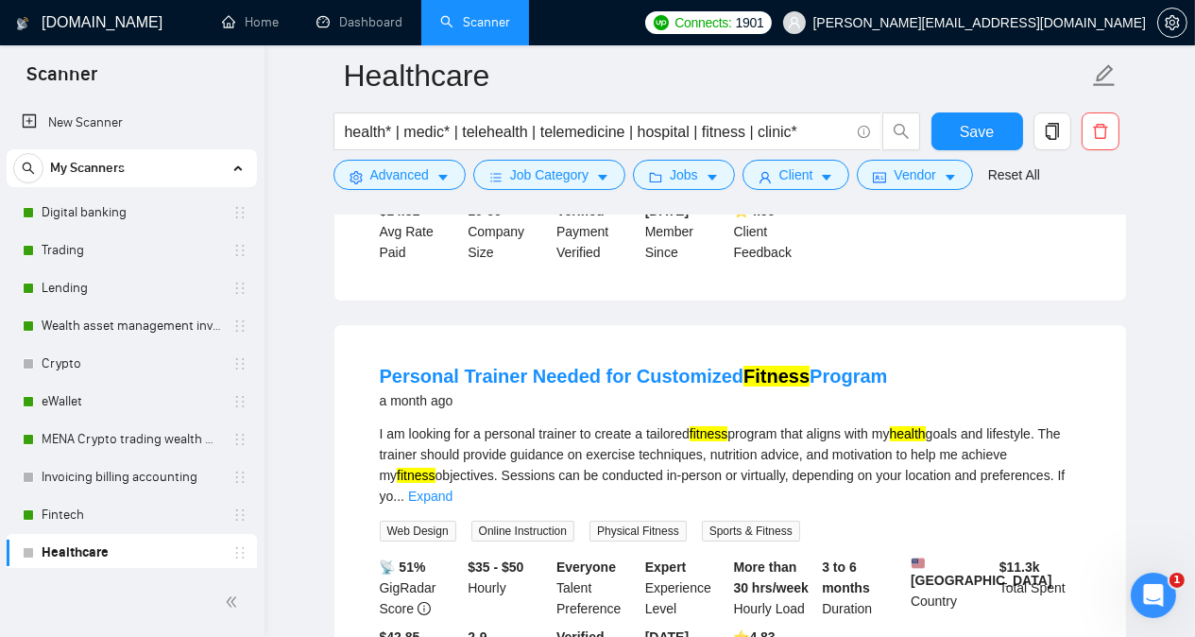
scroll to position [8354, 0]
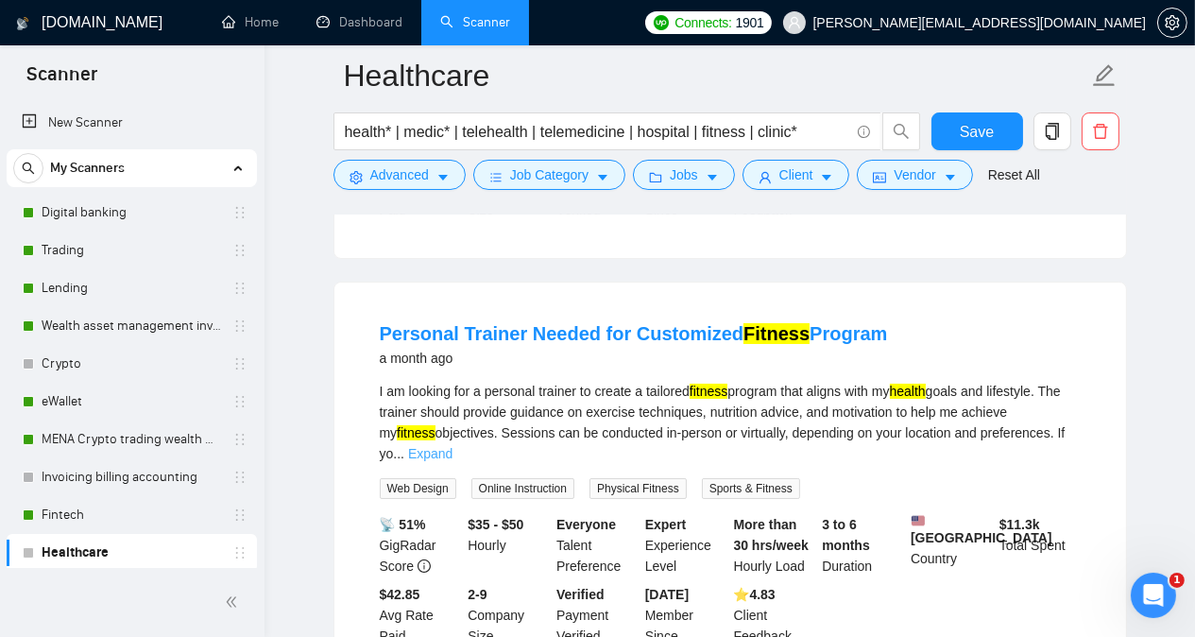
click at [452, 446] on link "Expand" at bounding box center [430, 453] width 44 height 15
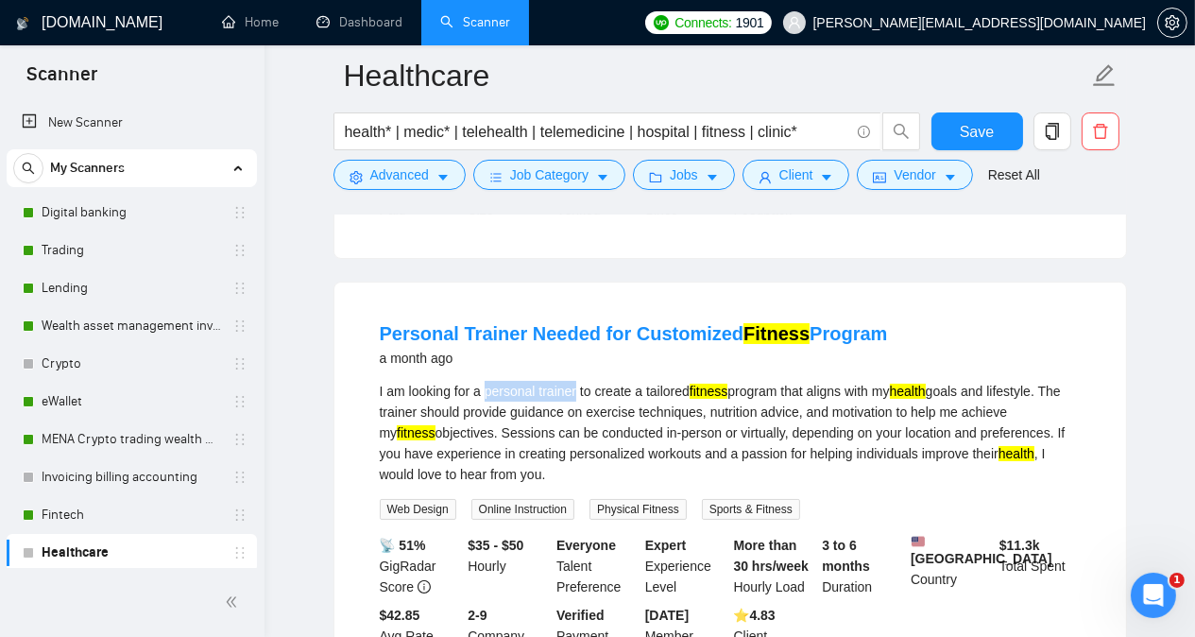
drag, startPoint x: 486, startPoint y: 316, endPoint x: 576, endPoint y: 313, distance: 89.8
click at [576, 381] on div "I am looking for a personal trainer to create a tailored fitness program that a…" at bounding box center [730, 433] width 701 height 104
copy div "personal trainer"
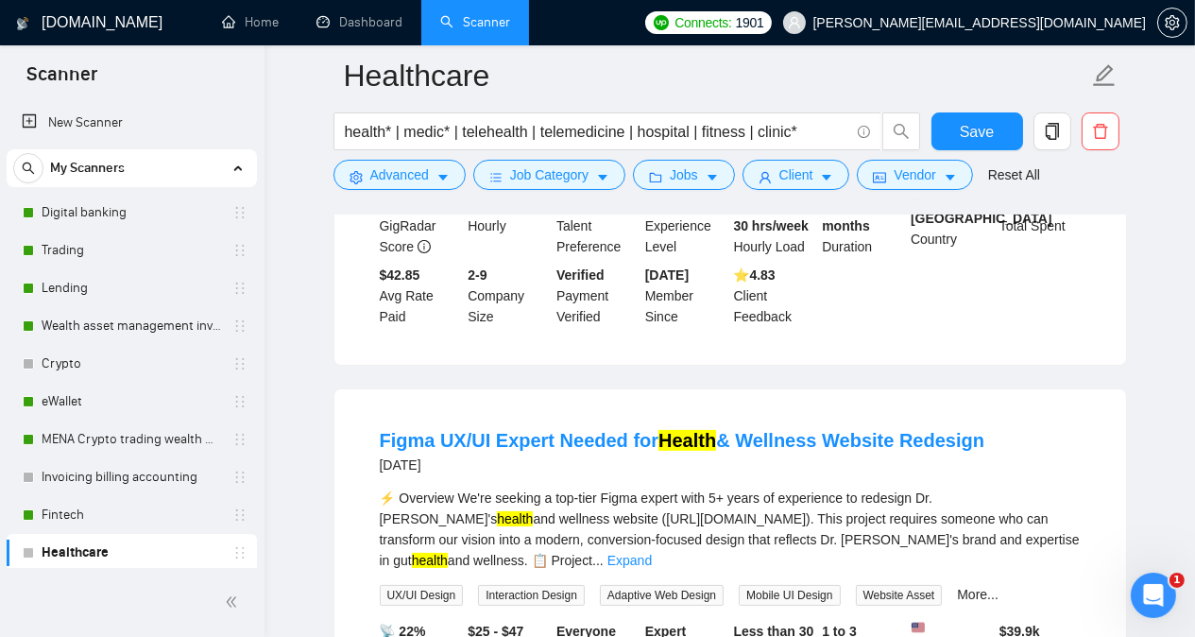
scroll to position [8732, 0]
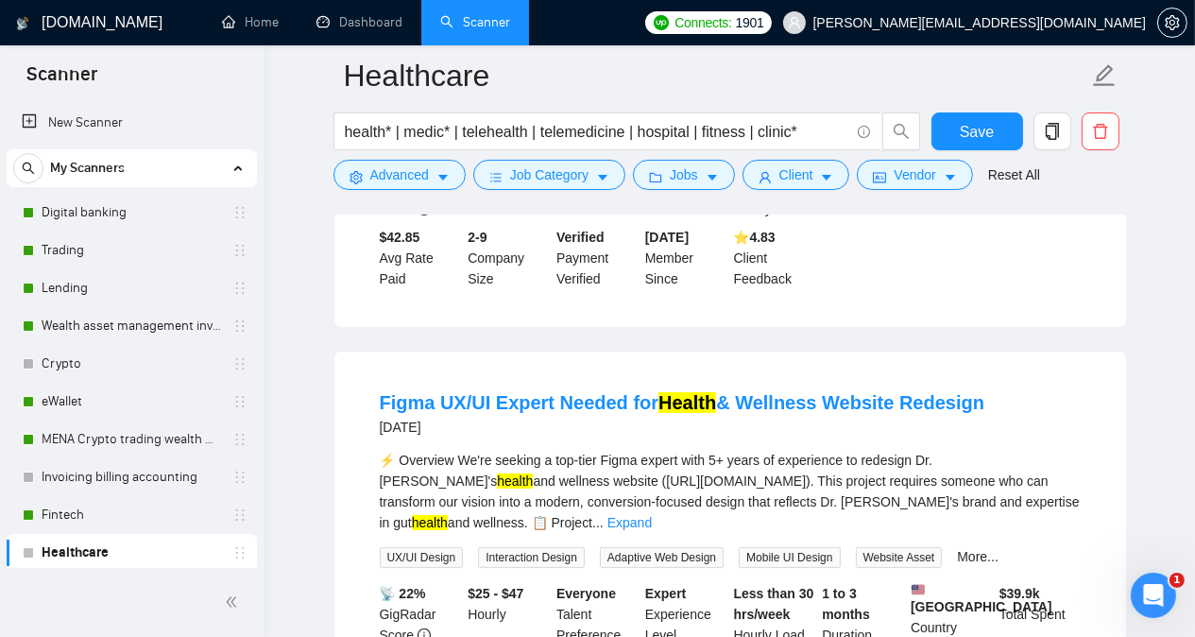
click at [652, 515] on link "Expand" at bounding box center [629, 522] width 44 height 15
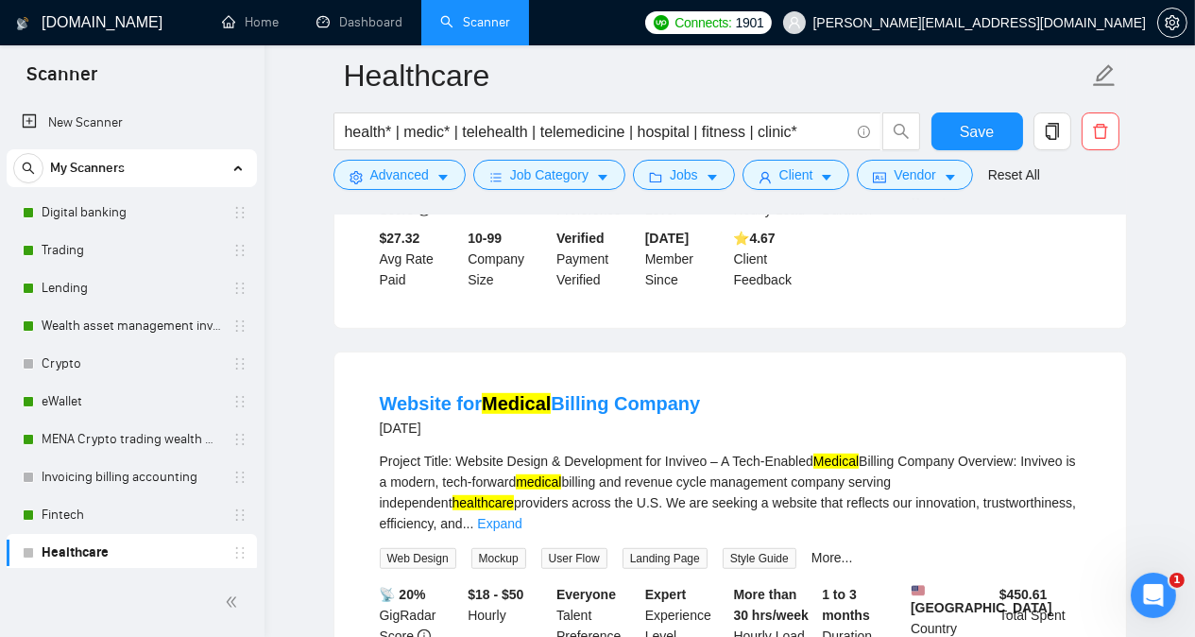
scroll to position [9639, 0]
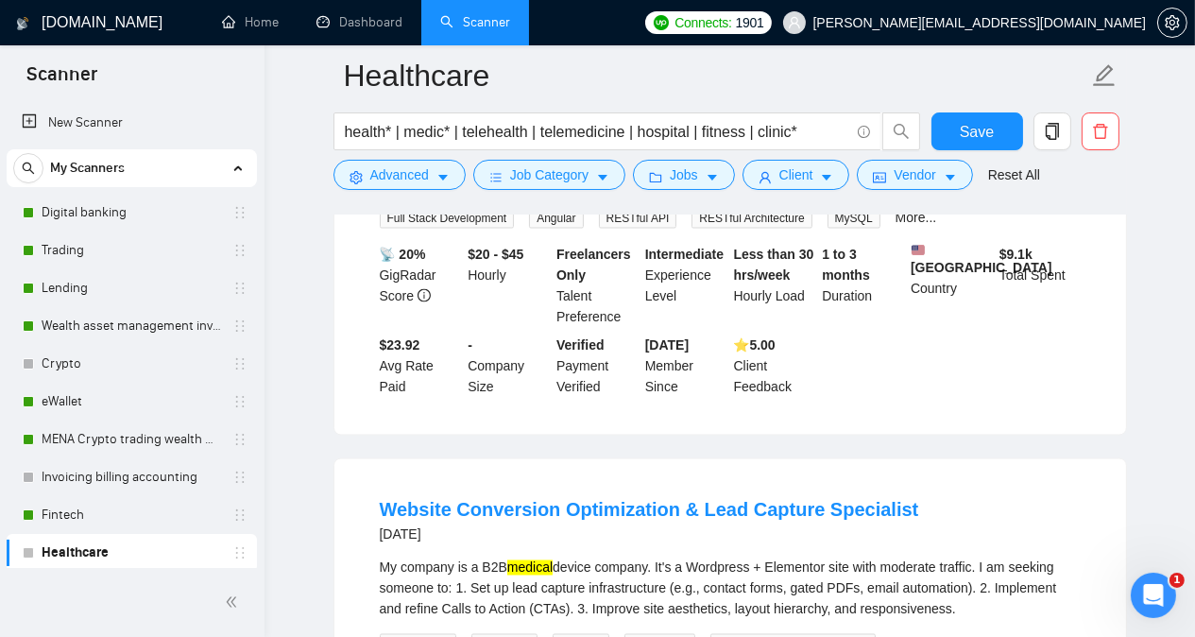
scroll to position [12133, 0]
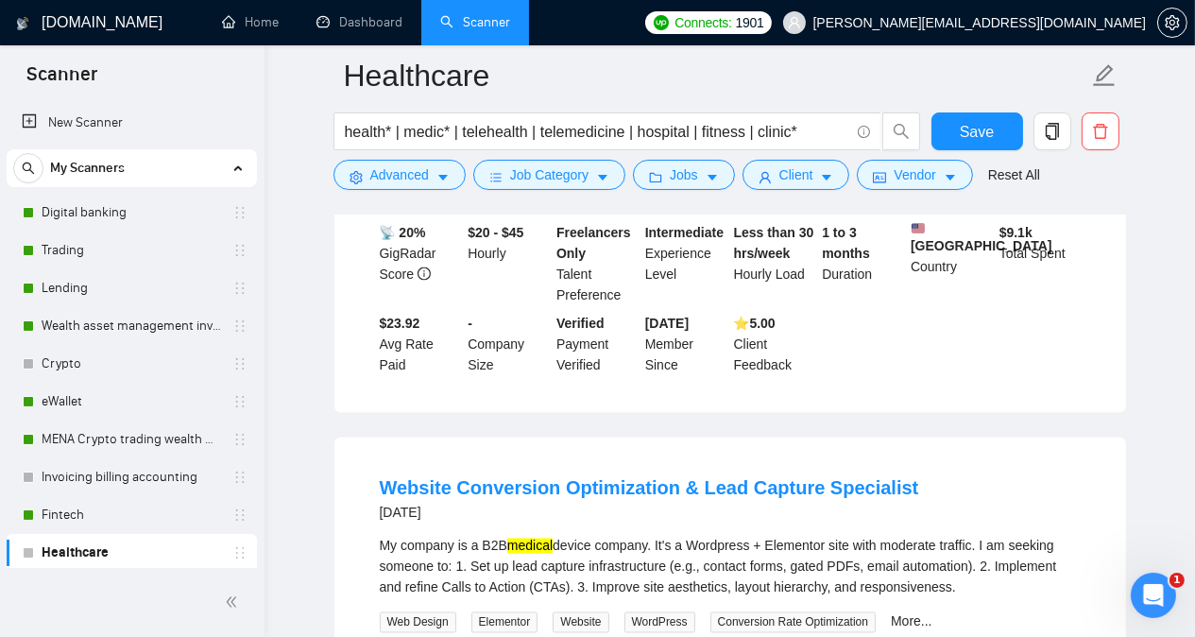
click at [788, 536] on div "My company is a B2B medical device company. It's a Wordpress + Elementor site w…" at bounding box center [730, 567] width 701 height 62
copy div "Elementor"
click at [715, 536] on div "My company is a B2B medical device company. It's a Wordpress + Elementor site w…" at bounding box center [730, 567] width 701 height 62
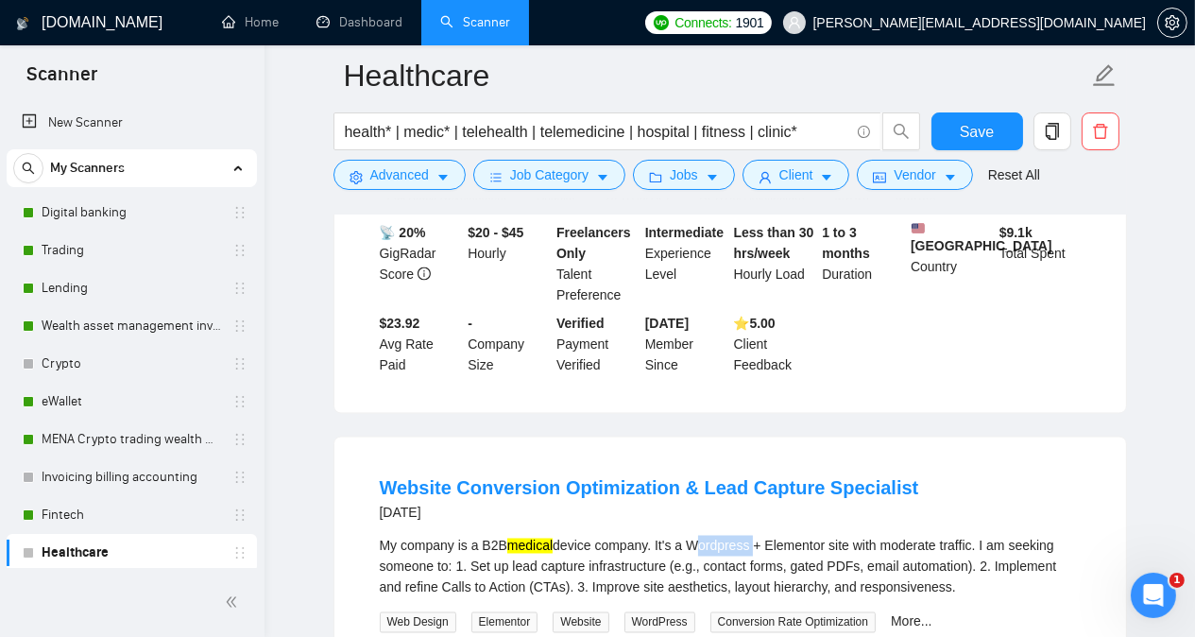
click at [715, 536] on div "My company is a B2B medical device company. It's a Wordpress + Elementor site w…" at bounding box center [730, 567] width 701 height 62
copy div "Wordpress"
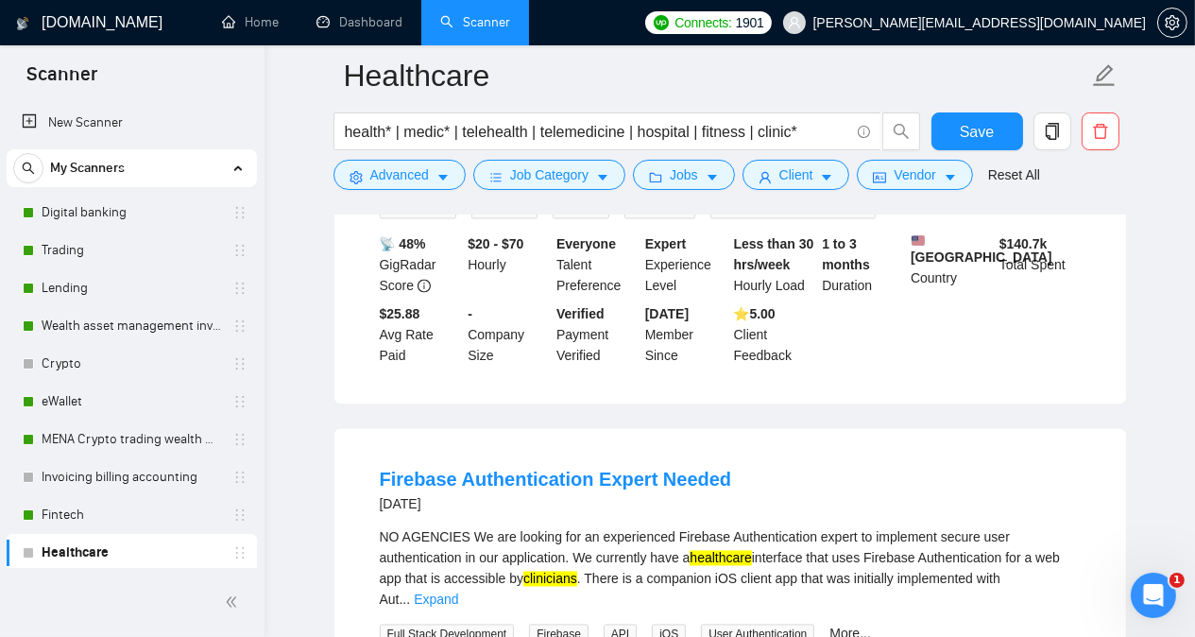
scroll to position [12549, 0]
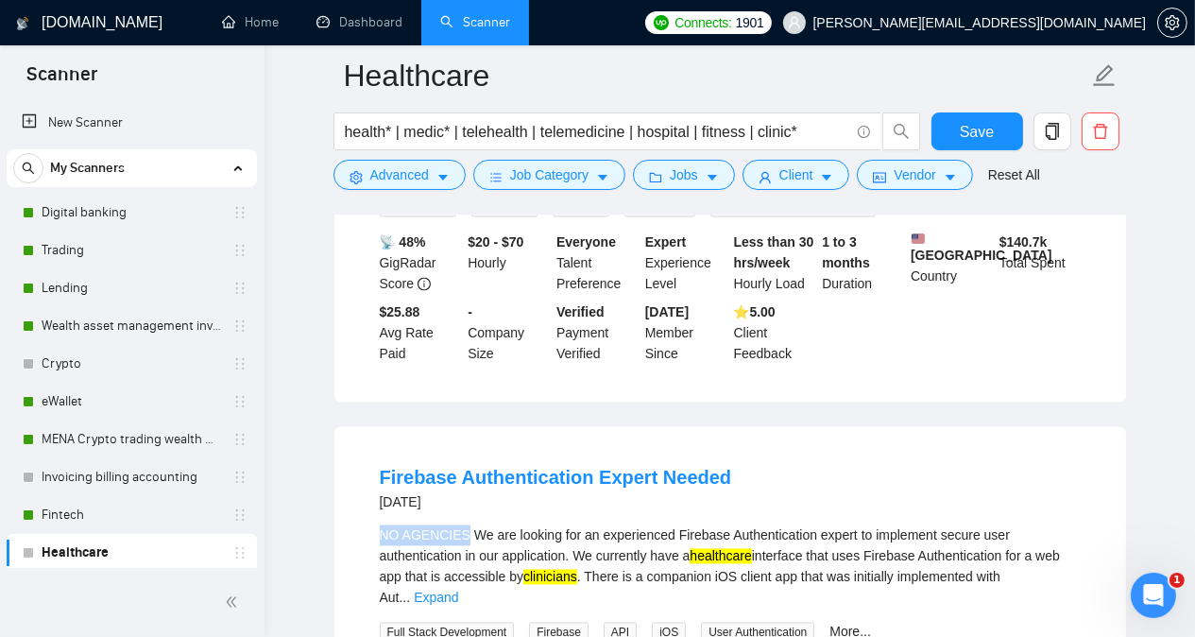
drag, startPoint x: 380, startPoint y: 381, endPoint x: 463, endPoint y: 379, distance: 83.1
click at [463, 525] on div "NO AGENCIES We are looking for an experienced Firebase Authentication expert to…" at bounding box center [730, 566] width 701 height 83
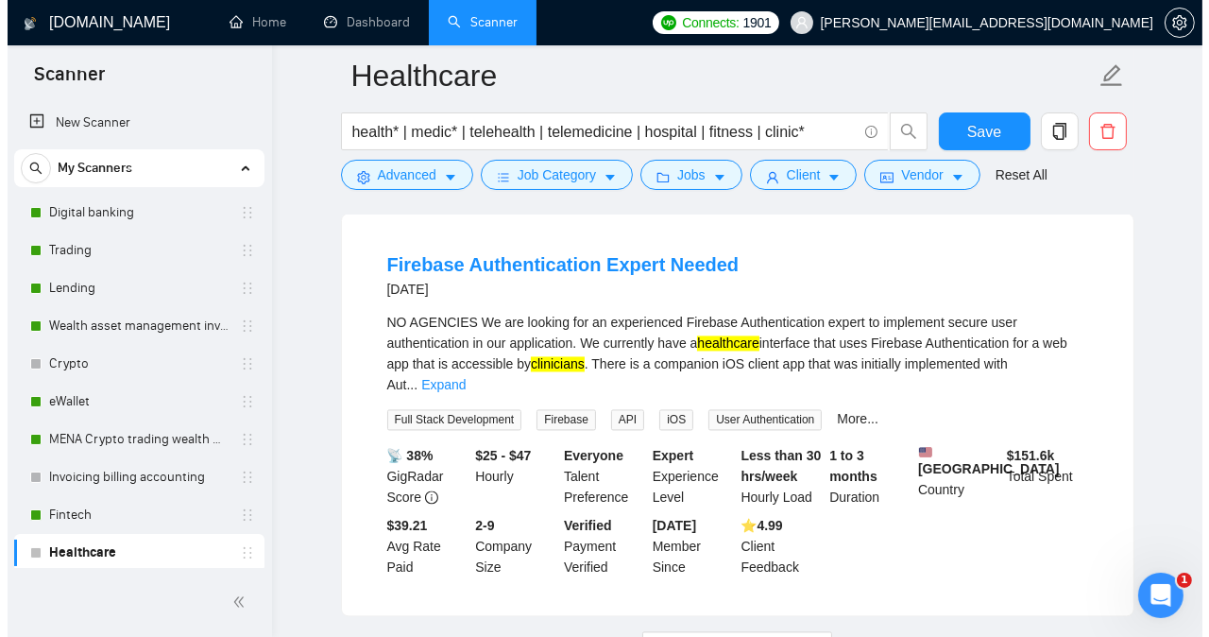
scroll to position [12768, 0]
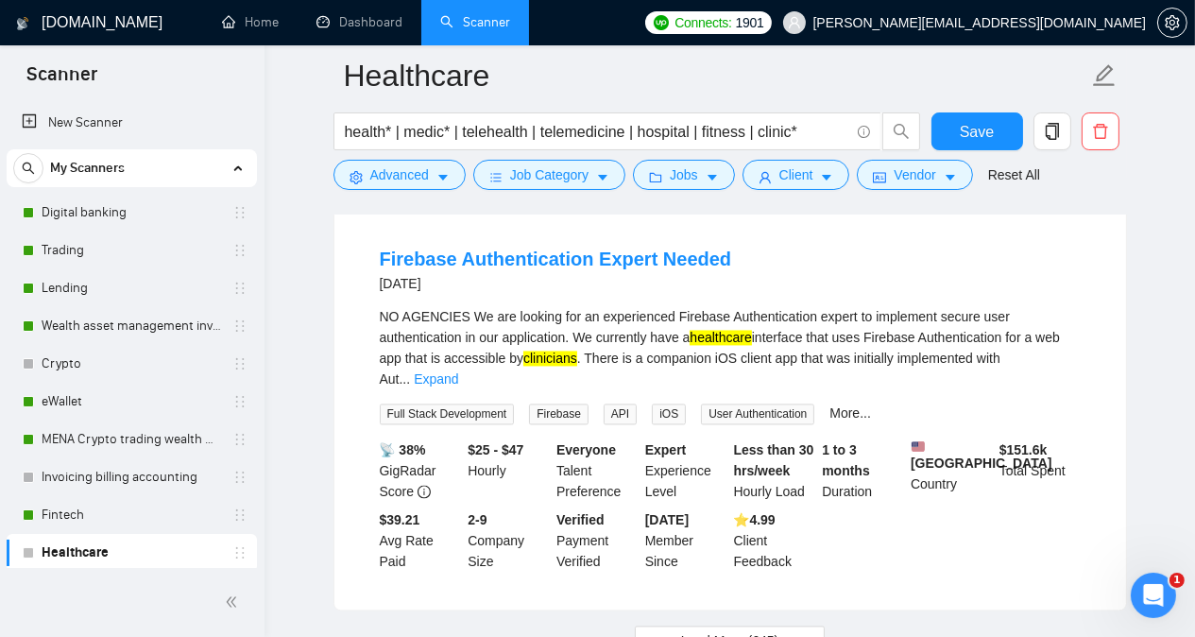
click at [418, 162] on button "Advanced" at bounding box center [399, 175] width 132 height 30
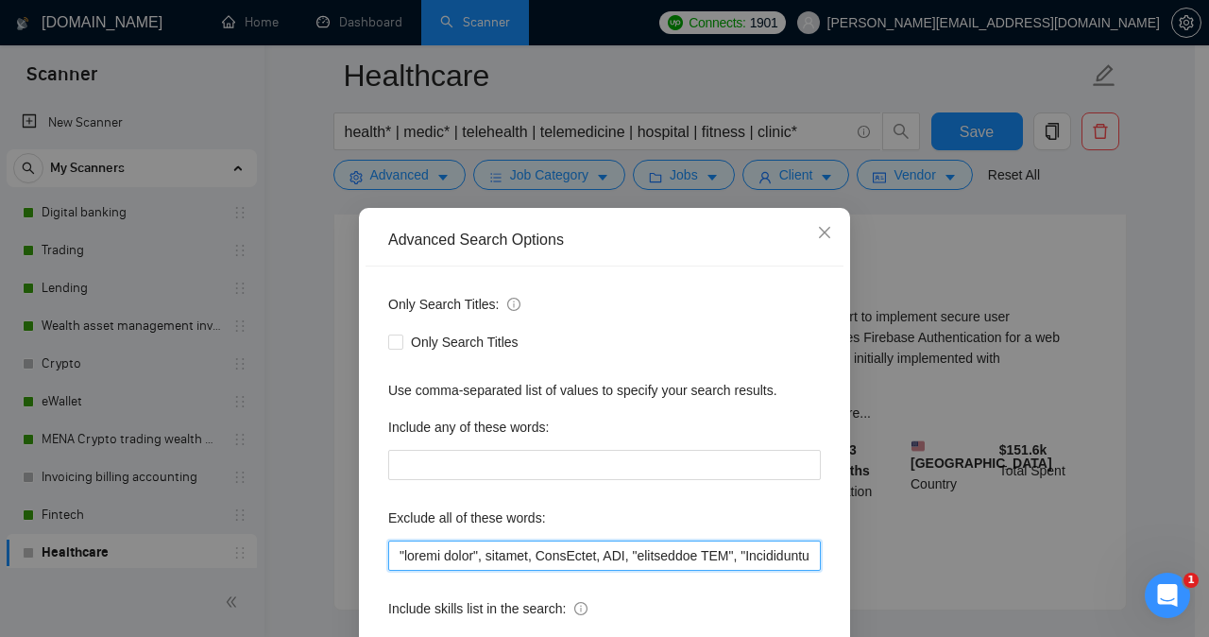
click at [391, 555] on input "text" at bounding box center [604, 555] width 433 height 30
paste input "ASO, UI/UX, UX/UI, Scrolling Design, Sanity, Igaming, Zoho, Marketing Funnel, p…"
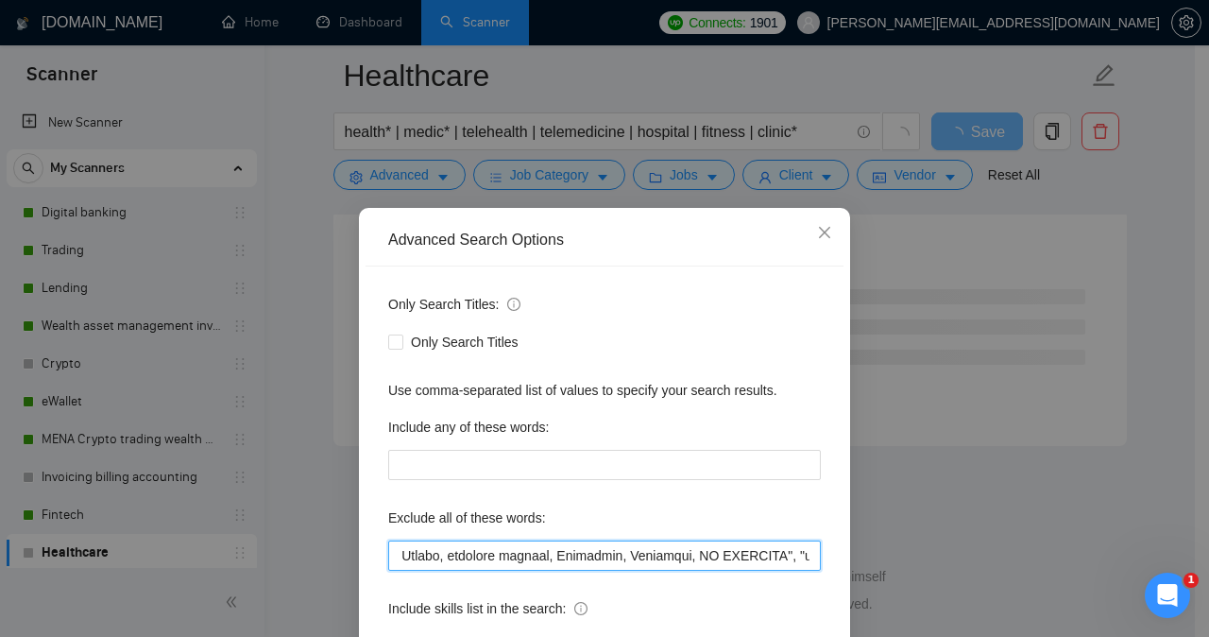
scroll to position [2514, 0]
click at [661, 551] on input "text" at bounding box center [604, 555] width 433 height 30
click at [520, 555] on input "text" at bounding box center [604, 555] width 433 height 30
click at [429, 557] on input "text" at bounding box center [604, 555] width 433 height 30
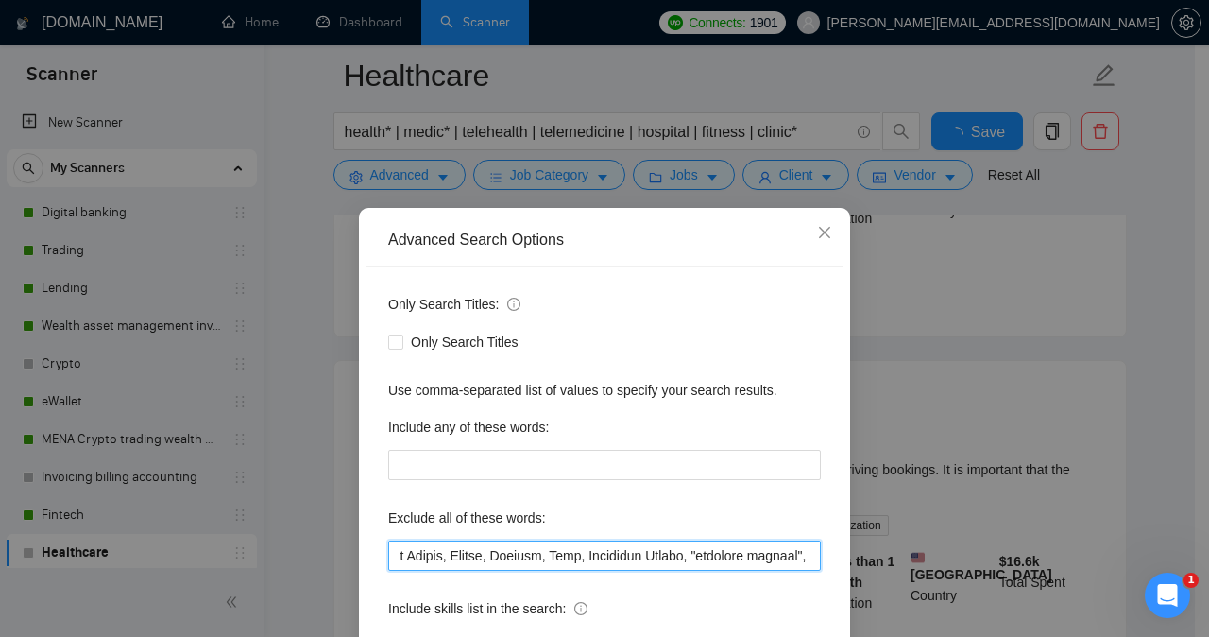
click at [666, 555] on input "text" at bounding box center [604, 555] width 433 height 30
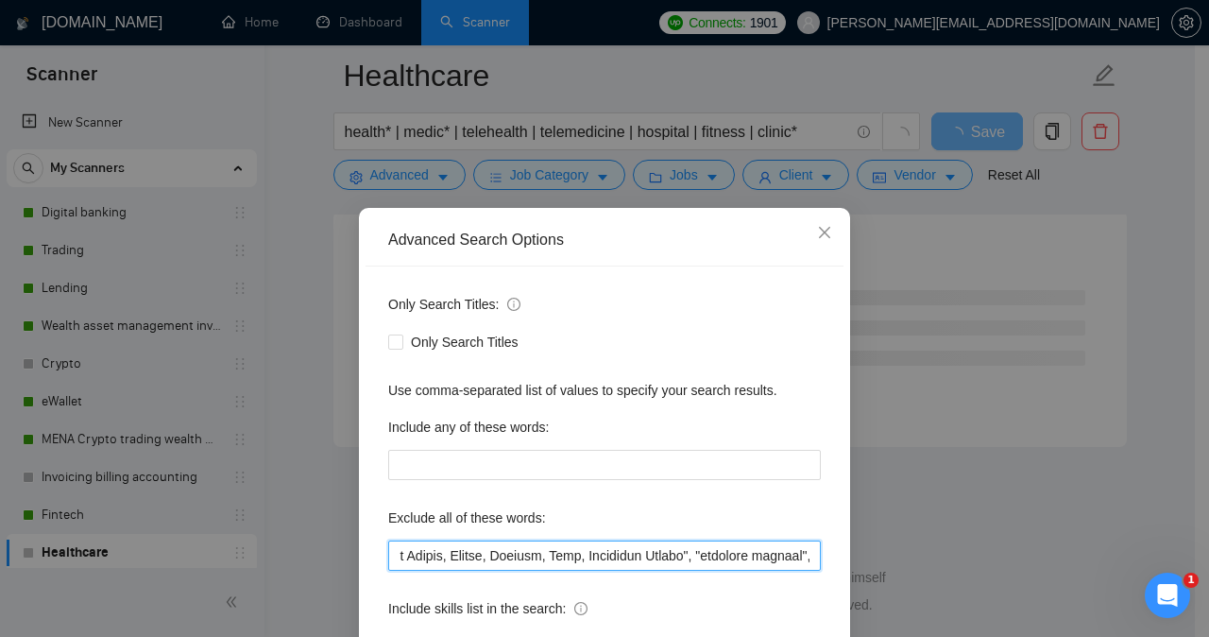
click at [566, 551] on input "text" at bounding box center [604, 555] width 433 height 30
click at [419, 555] on input "text" at bounding box center [604, 555] width 433 height 30
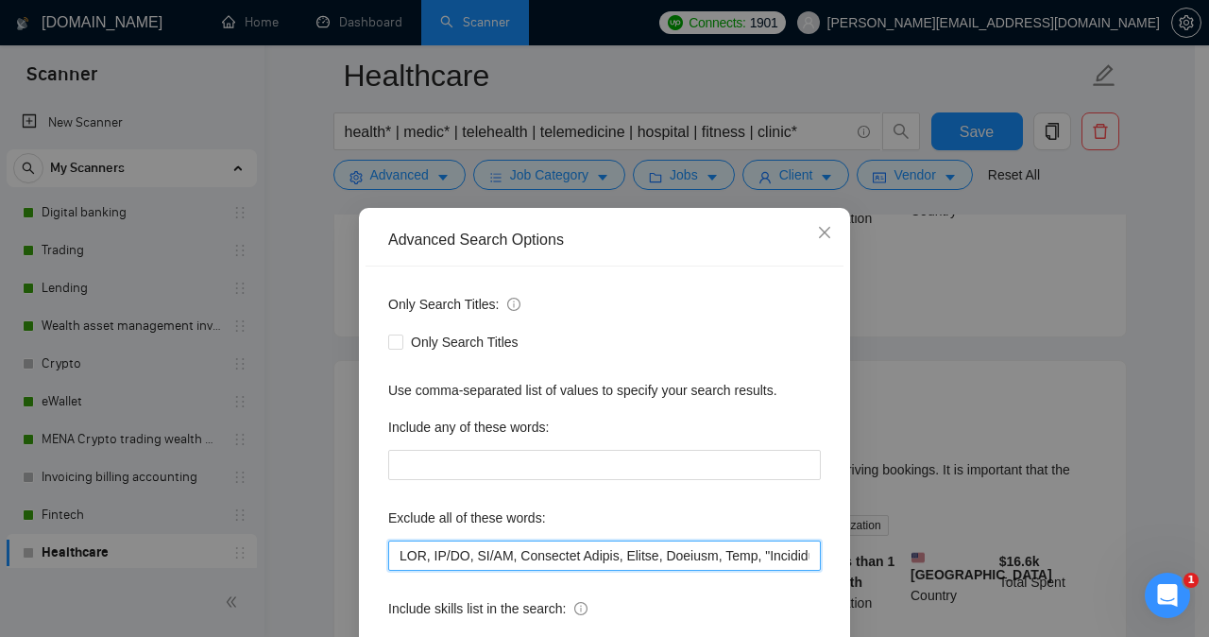
click at [601, 554] on input "text" at bounding box center [604, 555] width 433 height 30
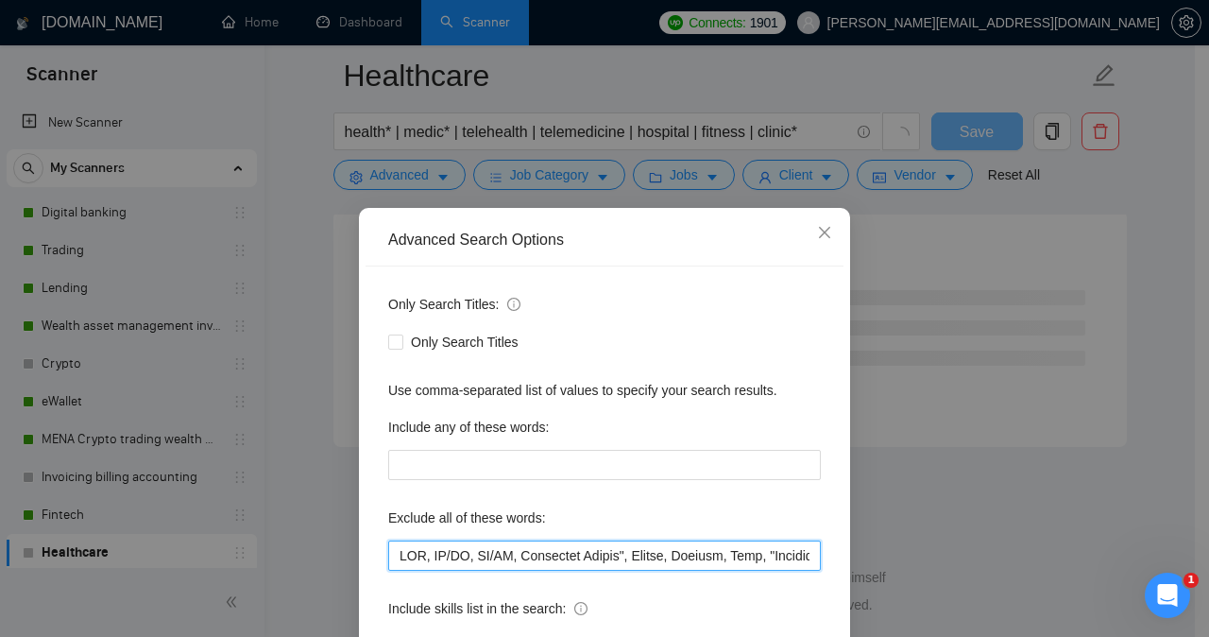
click at [506, 553] on input "text" at bounding box center [604, 555] width 433 height 30
type input "ASO, "UI/UX", "UX/UI", "Scrolling Design", Sanity, Igaming, Zoho, "Marketing Fu…"
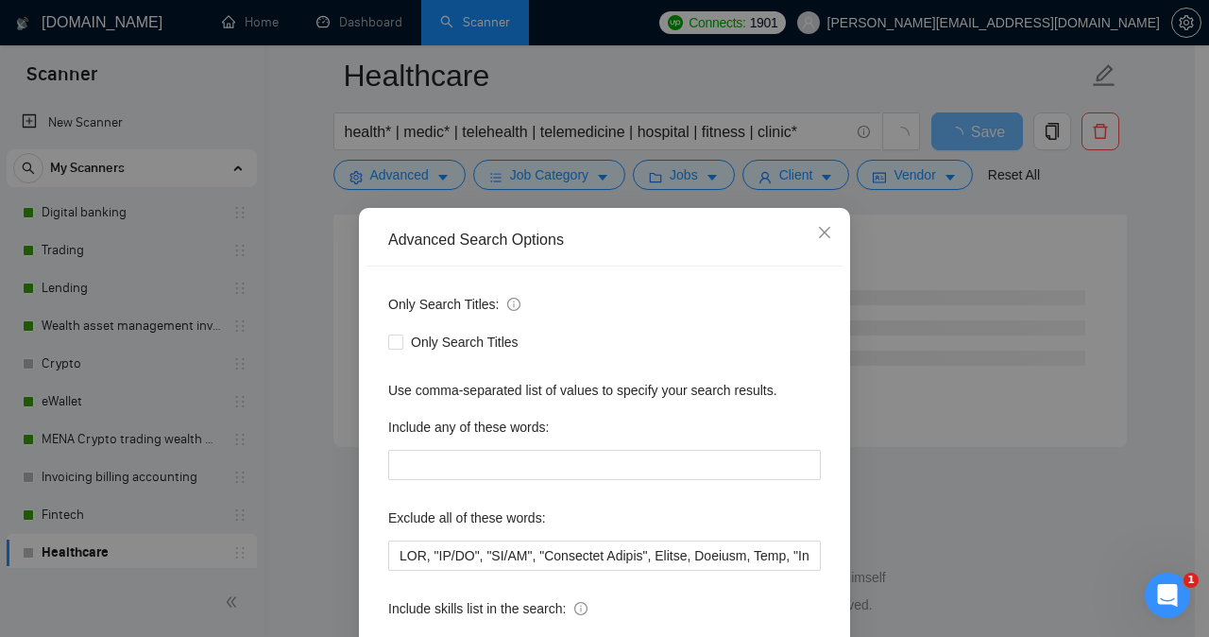
scroll to position [148, 0]
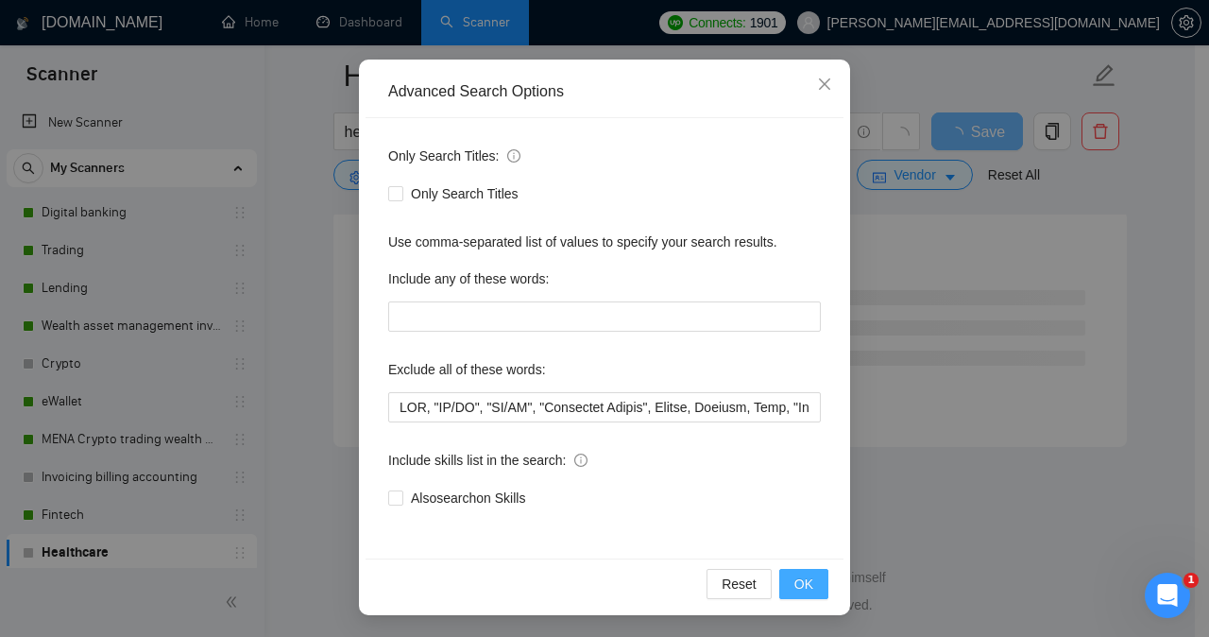
click at [802, 580] on span "OK" at bounding box center [803, 583] width 19 height 21
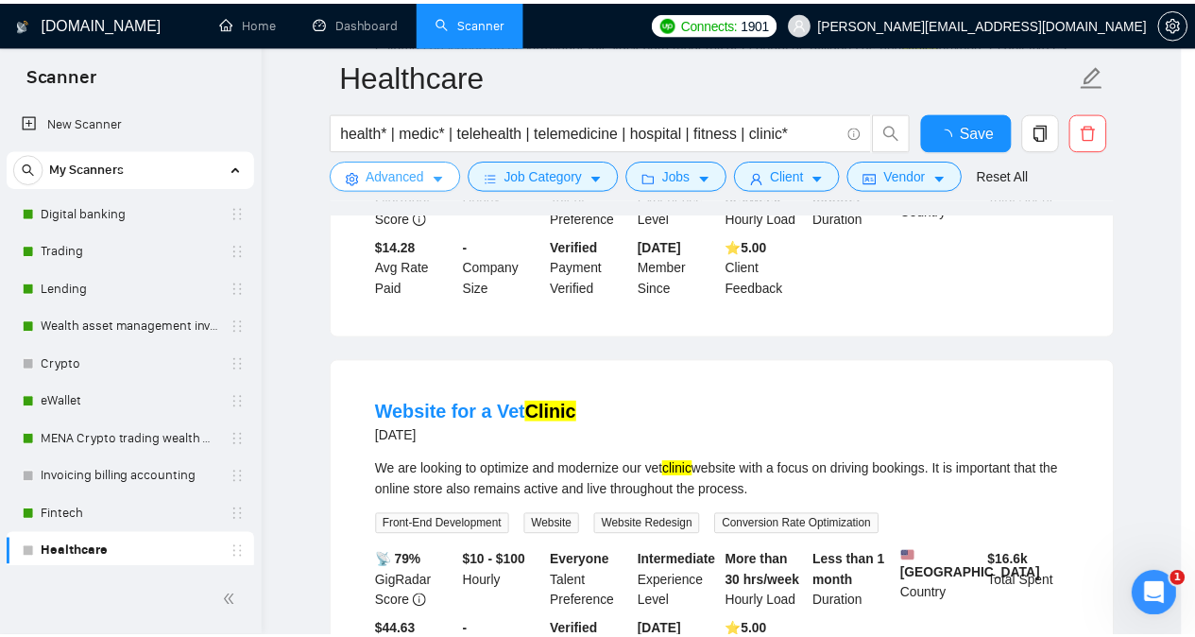
scroll to position [0, 0]
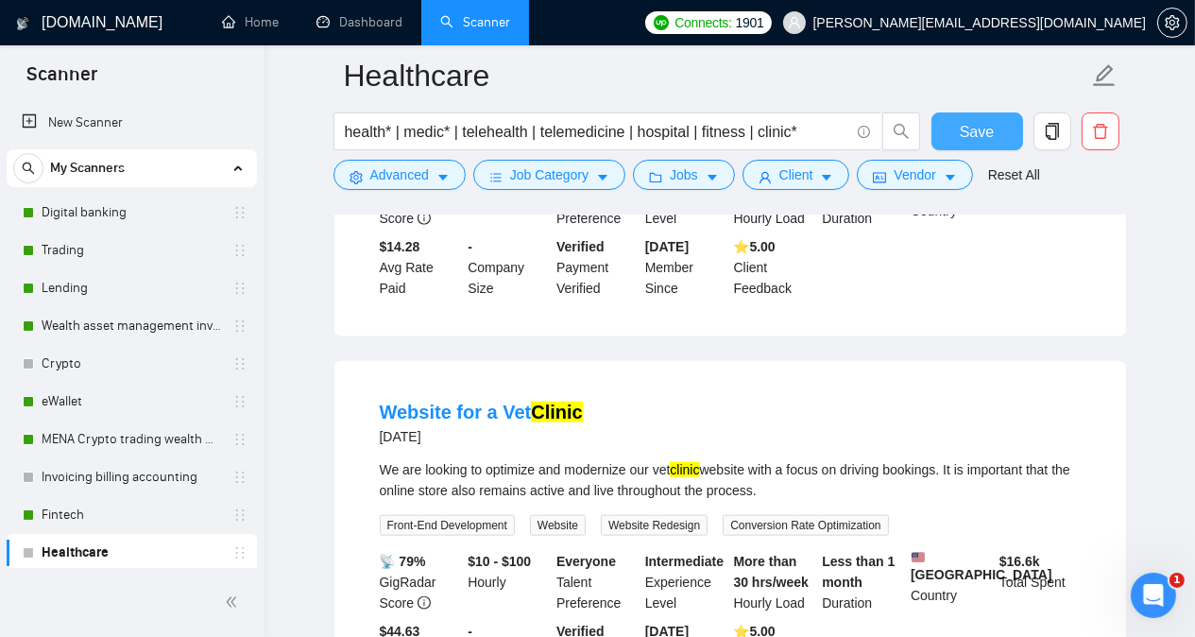
click at [989, 126] on span "Save" at bounding box center [977, 132] width 34 height 24
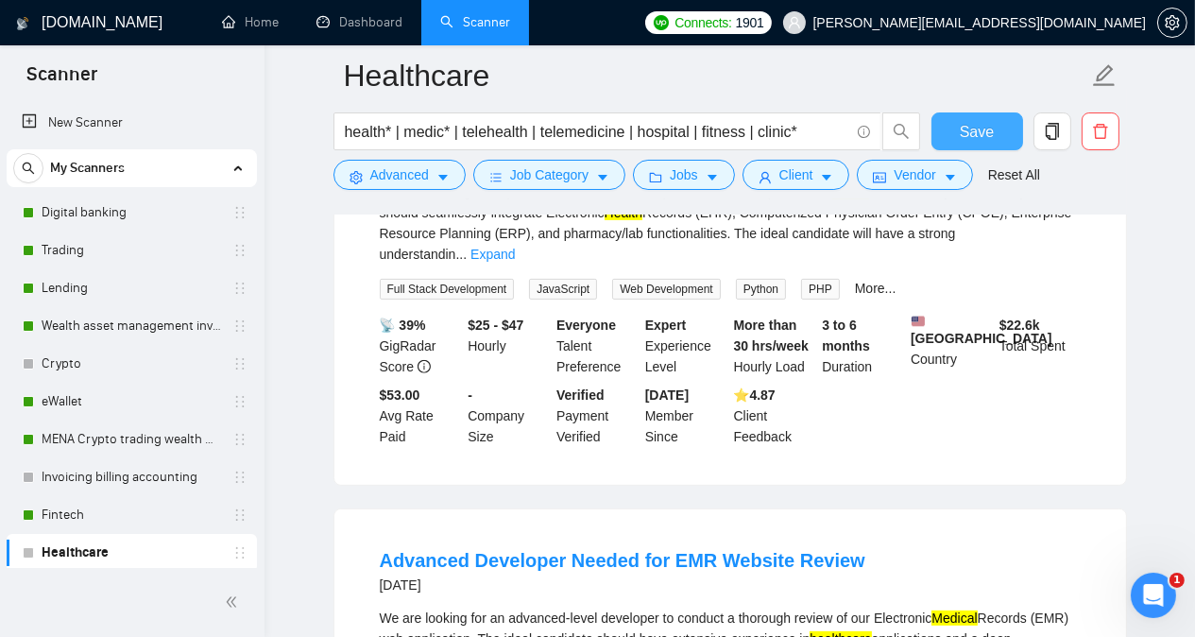
scroll to position [709, 0]
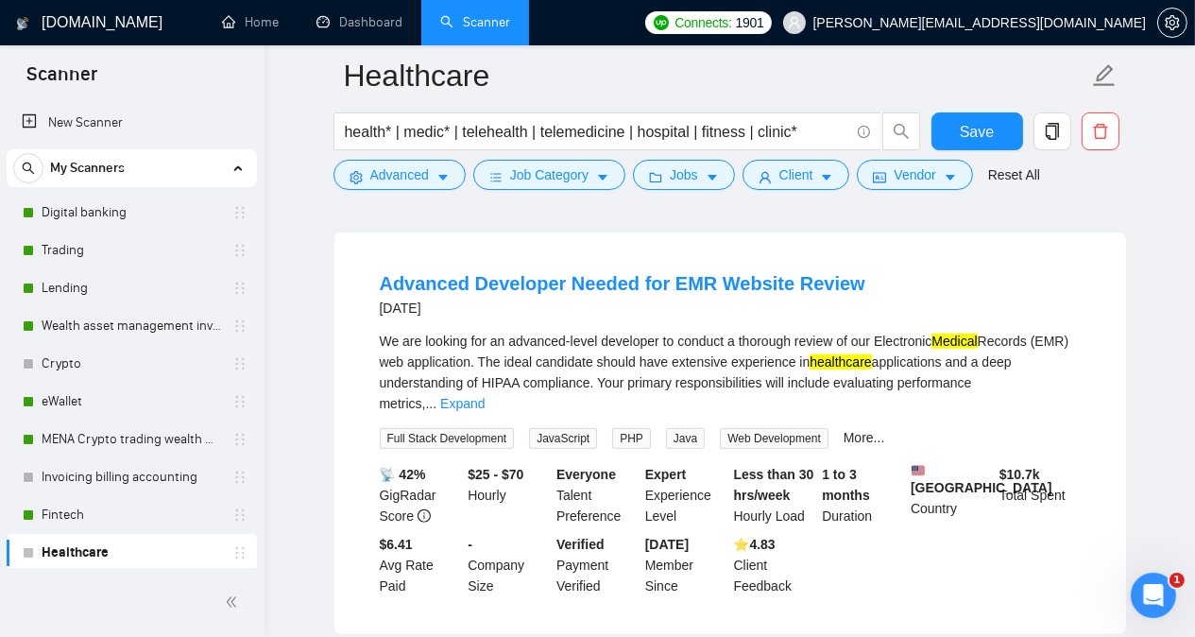
scroll to position [1012, 0]
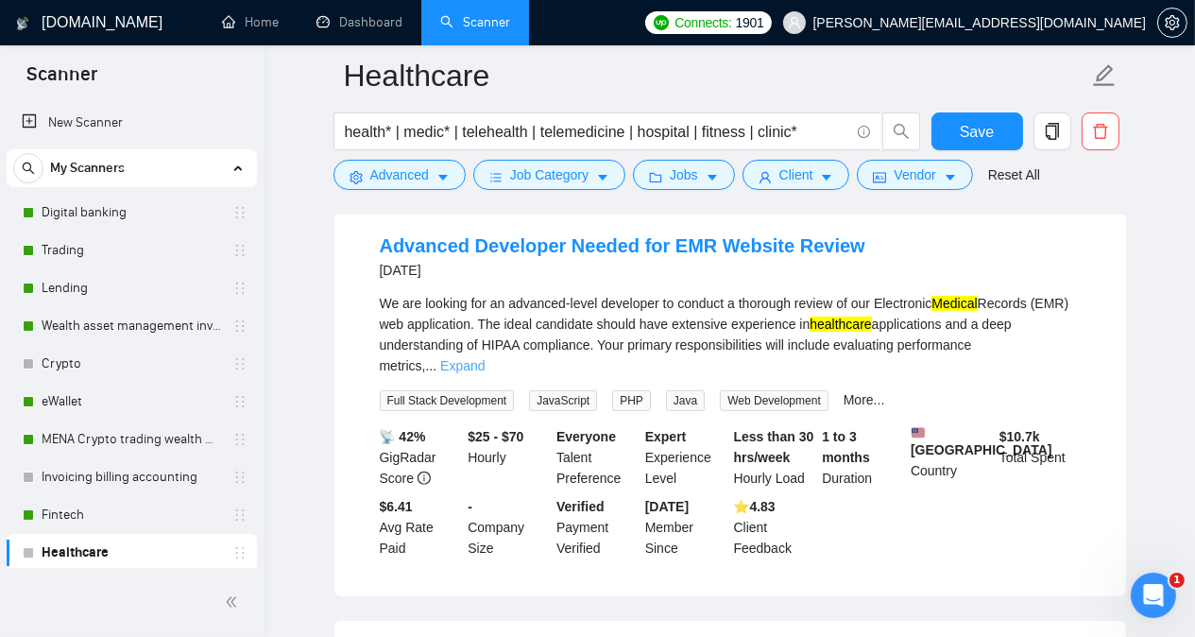
click at [485, 358] on link "Expand" at bounding box center [462, 365] width 44 height 15
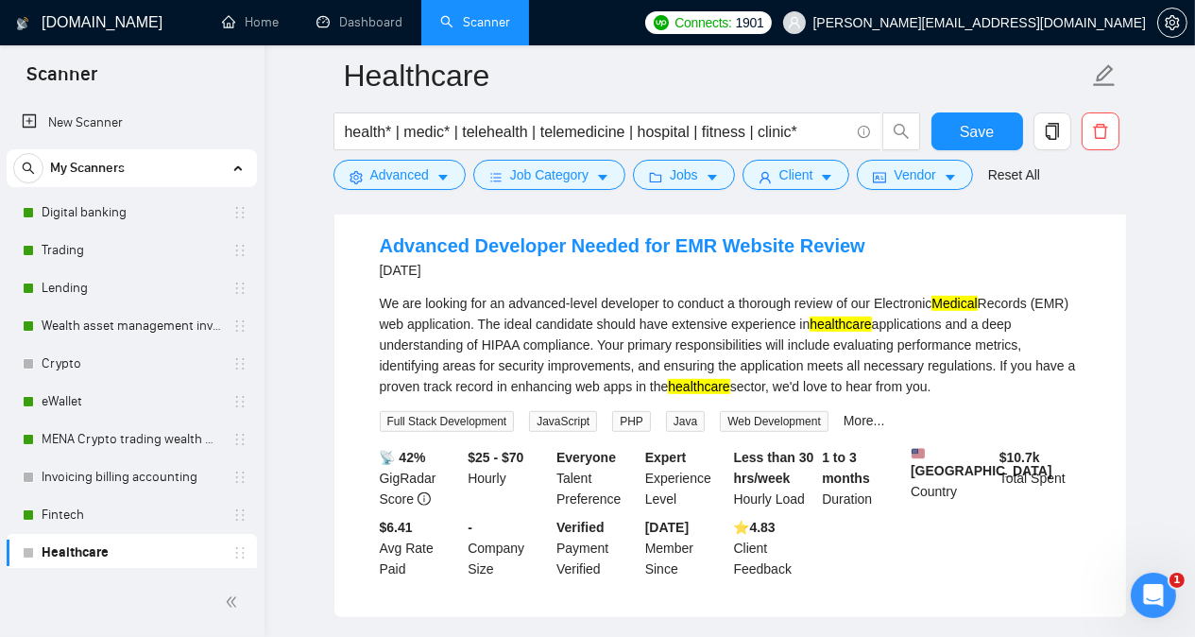
click at [1107, 350] on div "Advanced Developer Needed for EMR Website Review [DATE] We are looking for an a…" at bounding box center [730, 406] width 792 height 422
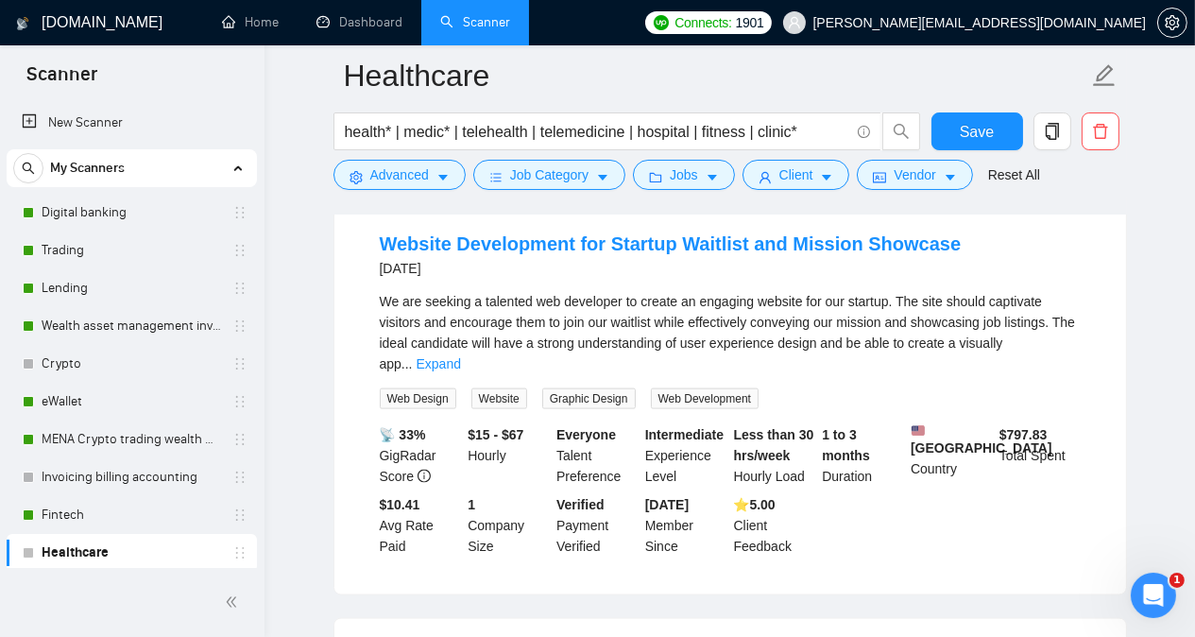
scroll to position [3090, 0]
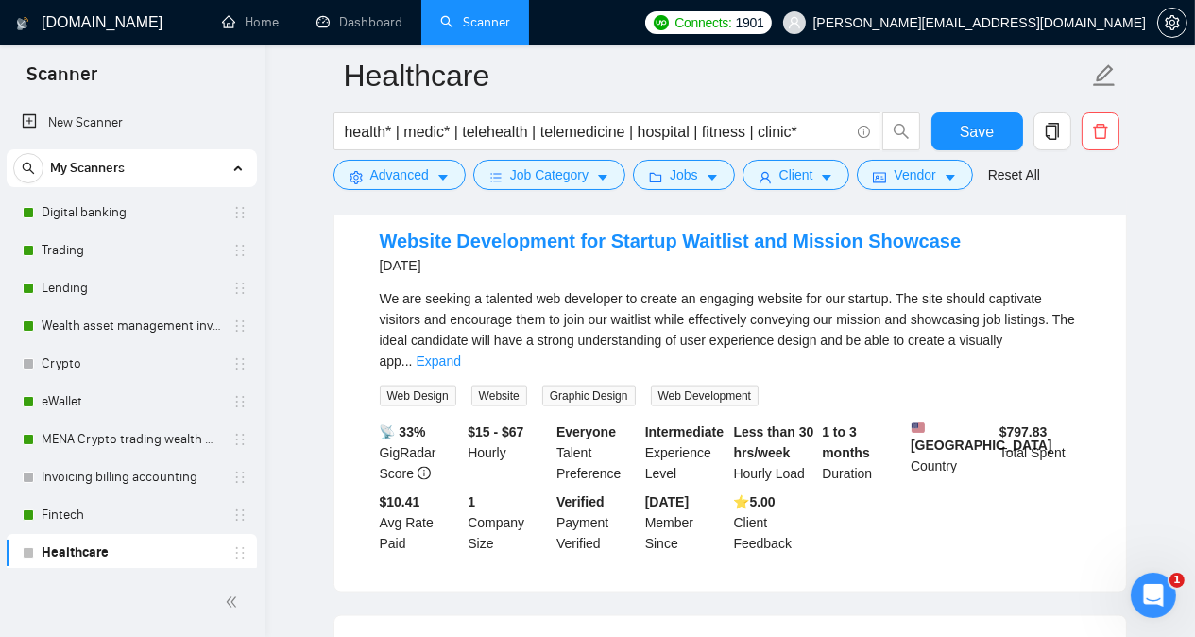
click at [923, 294] on div "We are seeking a talented web developer to create an engaging website for our s…" at bounding box center [730, 329] width 701 height 83
click at [461, 353] on link "Expand" at bounding box center [439, 360] width 44 height 15
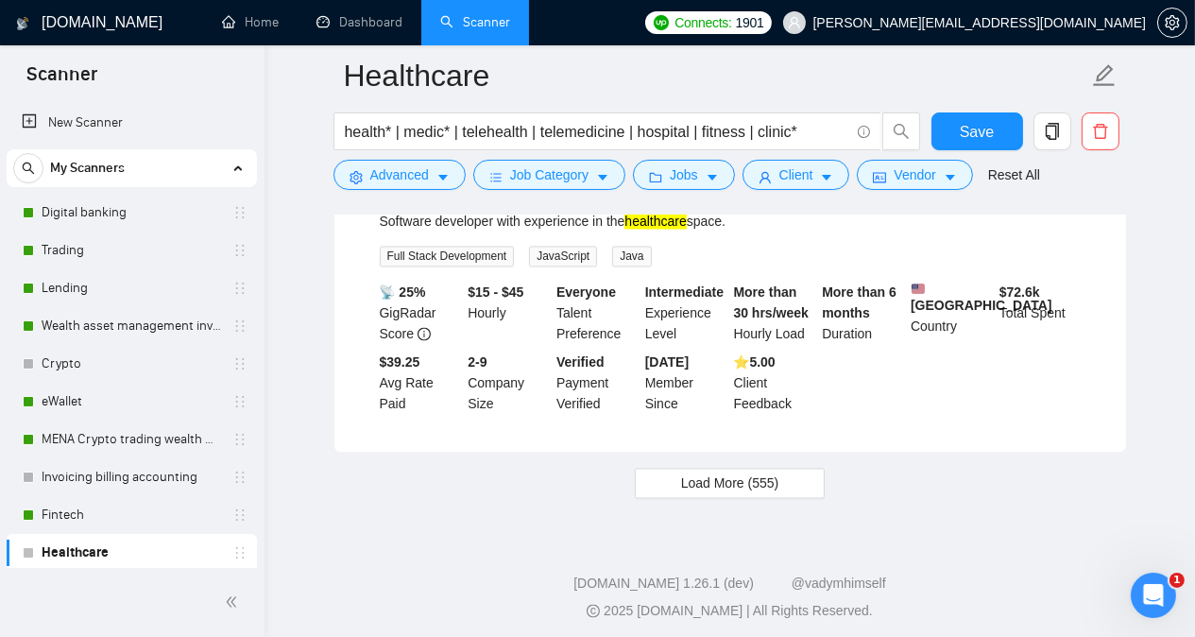
scroll to position [4097, 0]
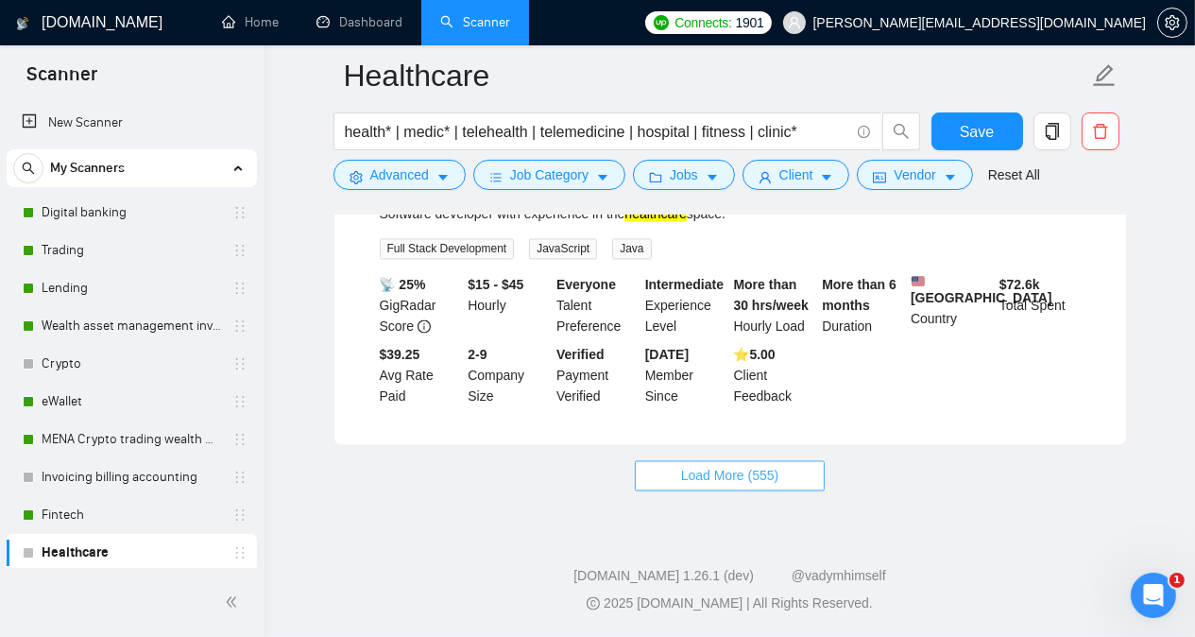
click at [757, 474] on span "Load More (555)" at bounding box center [730, 476] width 98 height 21
